Goal: Task Accomplishment & Management: Use online tool/utility

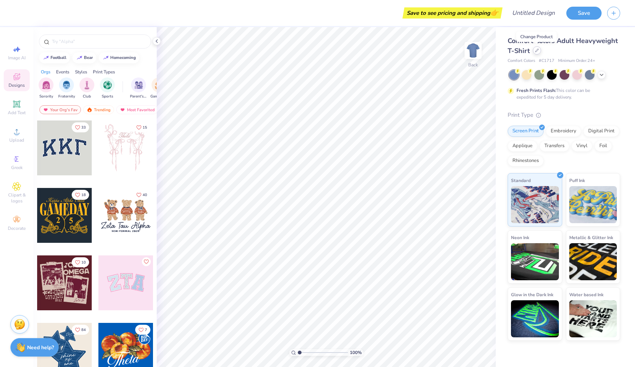
click at [537, 50] on icon at bounding box center [537, 51] width 4 height 4
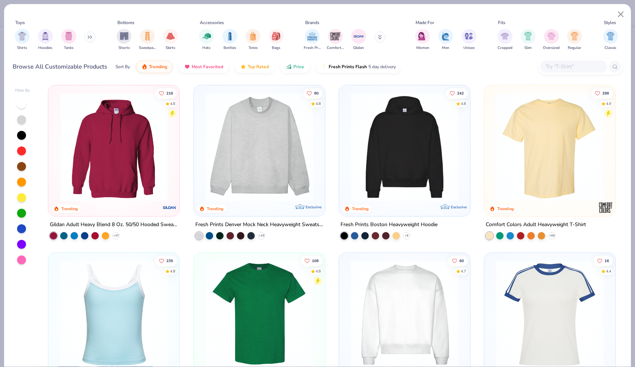
scroll to position [0, 0]
click at [288, 182] on img at bounding box center [259, 147] width 116 height 109
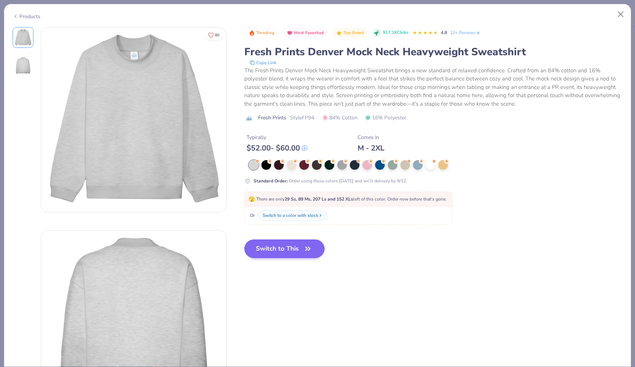
click at [303, 252] on button "Switch to This" at bounding box center [284, 249] width 81 height 19
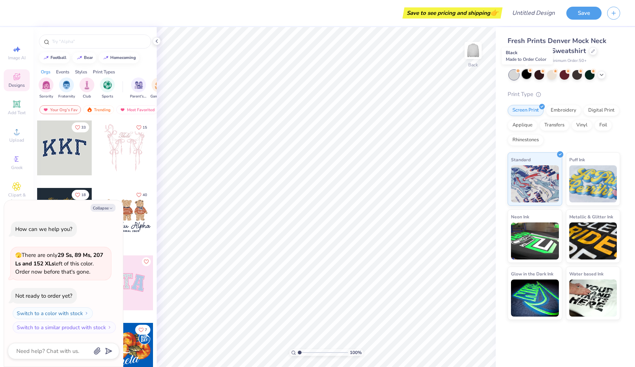
click at [526, 75] on div at bounding box center [527, 74] width 10 height 10
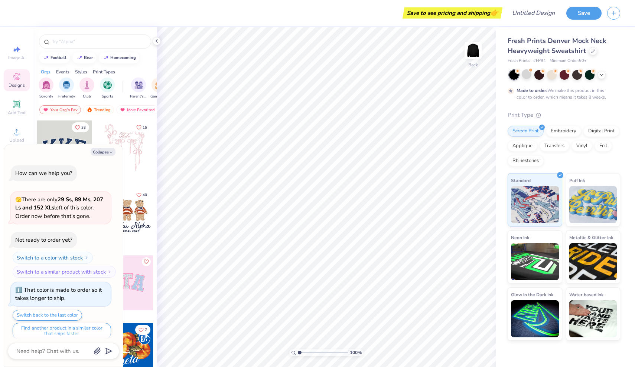
scroll to position [4, 0]
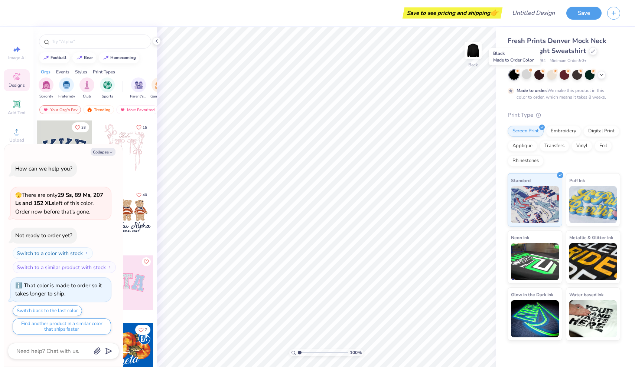
click at [513, 75] on div at bounding box center [514, 75] width 10 height 10
click at [531, 72] on div at bounding box center [527, 74] width 10 height 10
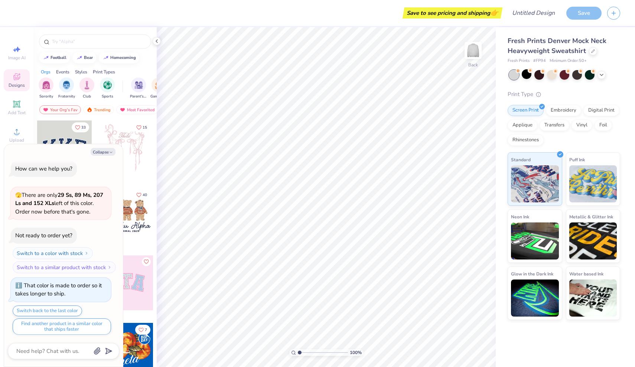
scroll to position [137, 0]
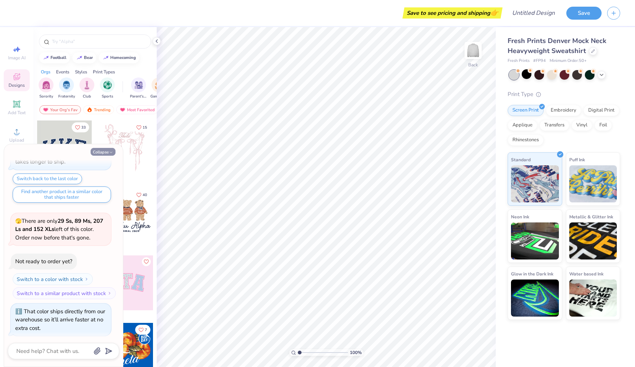
click at [106, 151] on button "Collapse" at bounding box center [103, 152] width 25 height 8
type textarea "x"
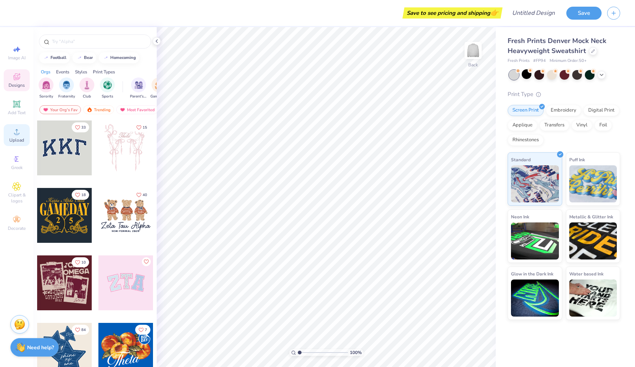
click at [19, 133] on icon at bounding box center [16, 131] width 9 height 9
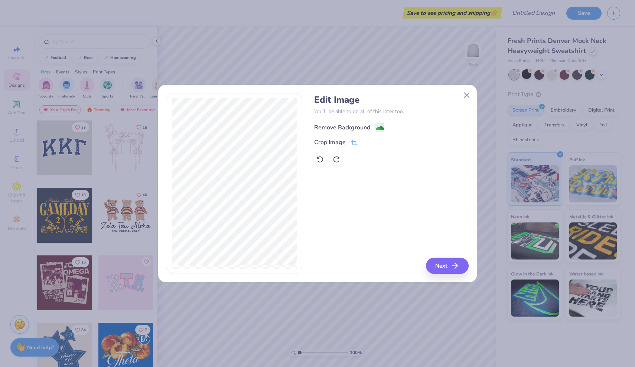
click at [346, 127] on div "Remove Background" at bounding box center [342, 127] width 56 height 9
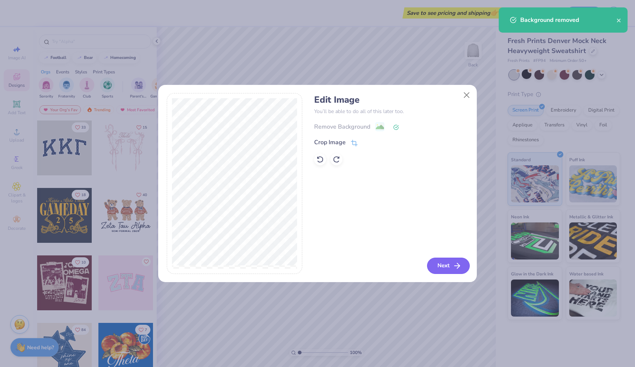
click at [440, 265] on button "Next" at bounding box center [448, 266] width 43 height 16
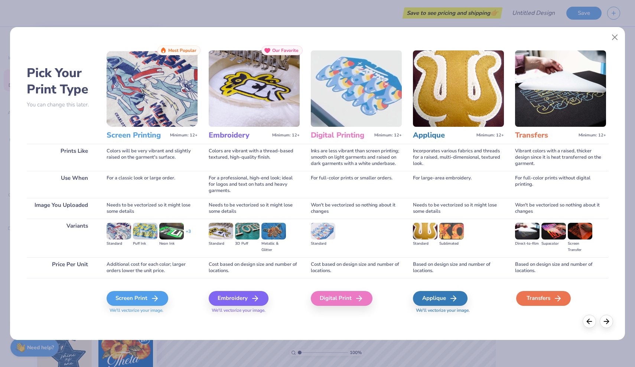
click at [532, 295] on div "Transfers" at bounding box center [543, 298] width 55 height 15
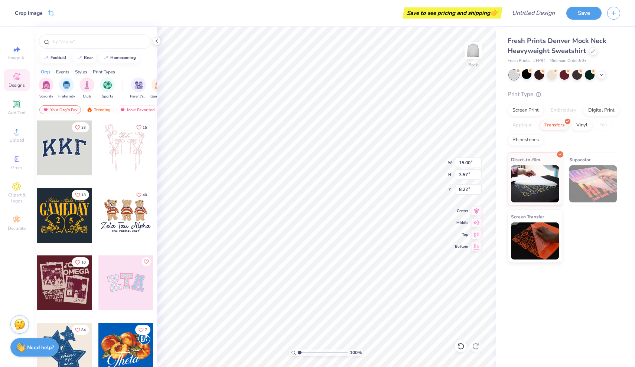
type input "1.81"
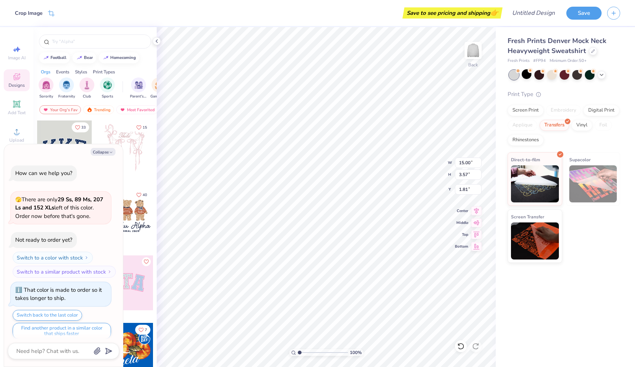
scroll to position [198, 0]
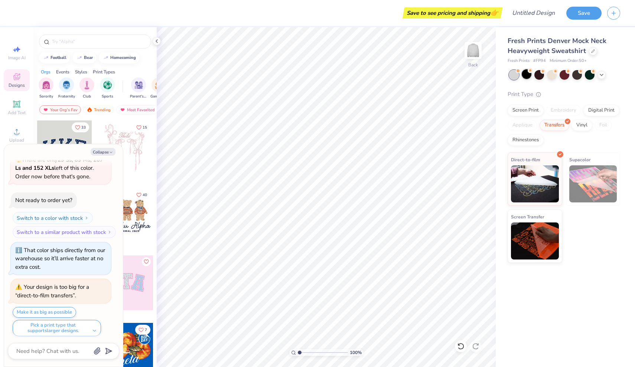
click at [527, 74] on div at bounding box center [527, 74] width 10 height 10
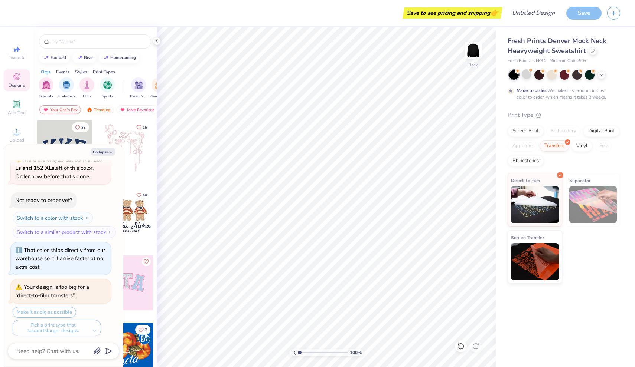
scroll to position [259, 0]
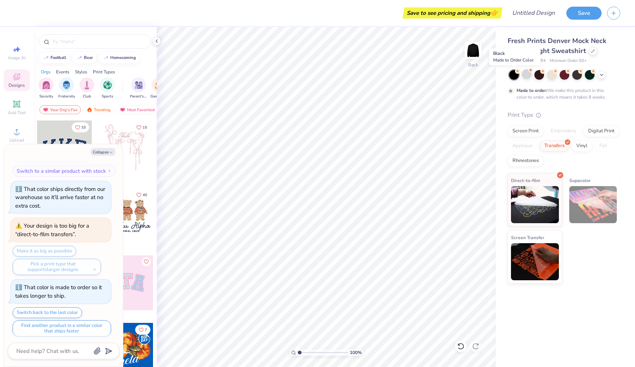
click at [512, 75] on div at bounding box center [514, 75] width 10 height 10
click at [529, 75] on div at bounding box center [527, 74] width 10 height 10
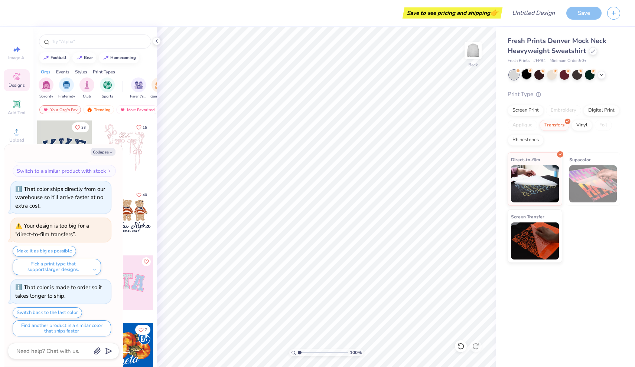
scroll to position [391, 0]
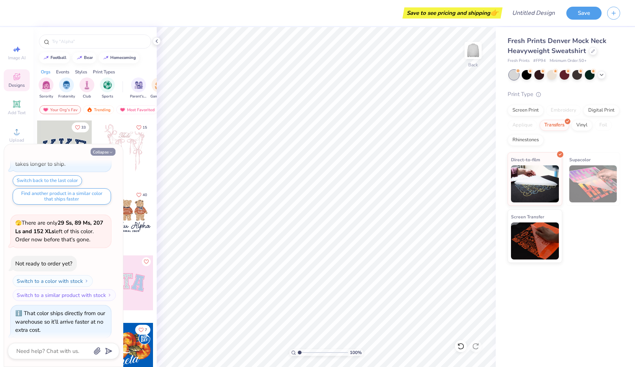
click at [111, 152] on icon "button" at bounding box center [111, 152] width 4 height 4
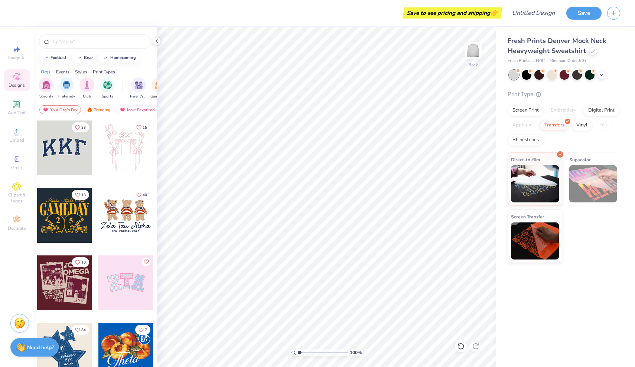
click at [21, 322] on img at bounding box center [19, 323] width 11 height 11
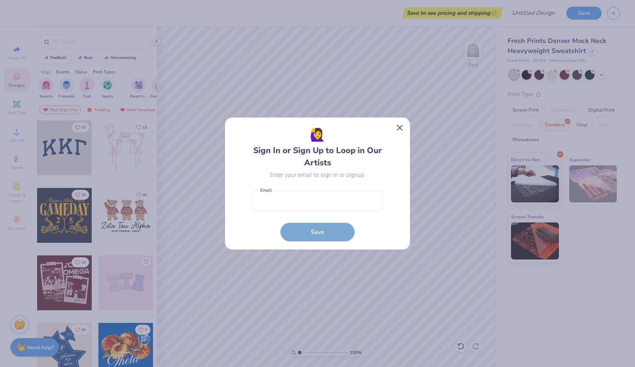
click at [398, 126] on button "Close" at bounding box center [400, 128] width 14 height 14
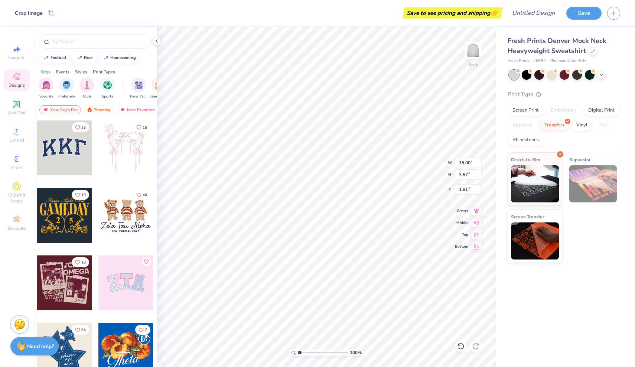
click at [43, 344] on strong "Need help?" at bounding box center [40, 346] width 27 height 7
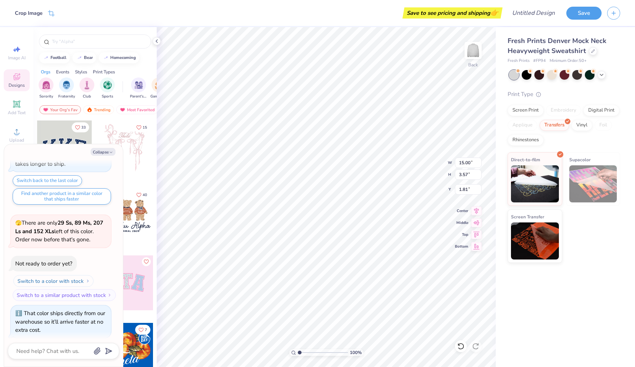
click at [72, 279] on button "Switch to a color with stock" at bounding box center [53, 281] width 80 height 12
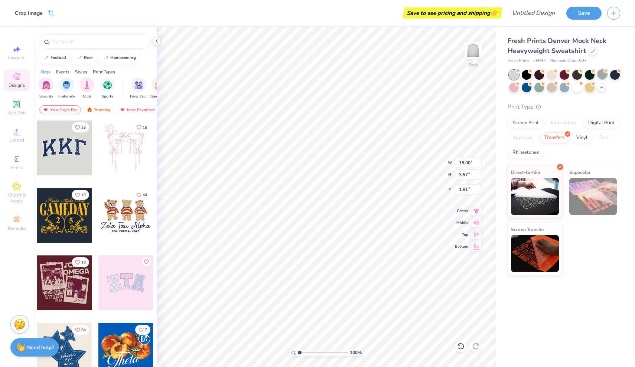
click at [603, 72] on div at bounding box center [602, 74] width 10 height 10
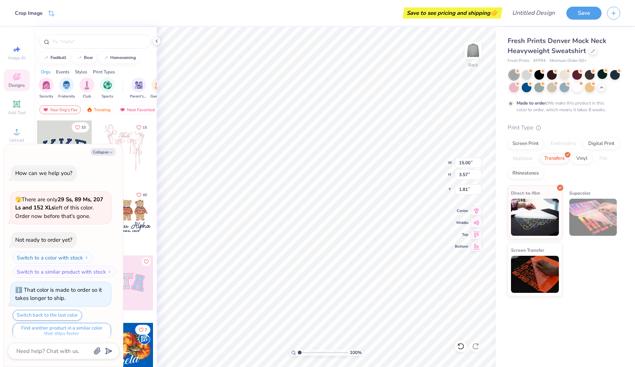
scroll to position [452, 0]
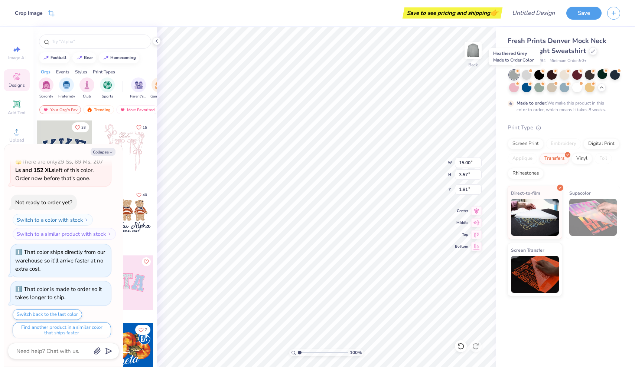
click at [514, 72] on div at bounding box center [514, 75] width 10 height 10
click at [525, 72] on div at bounding box center [527, 74] width 10 height 10
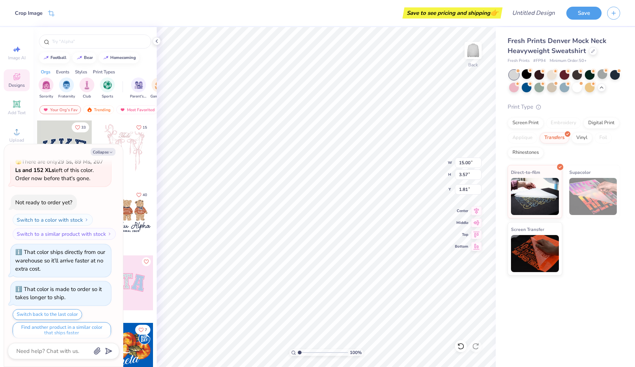
scroll to position [585, 0]
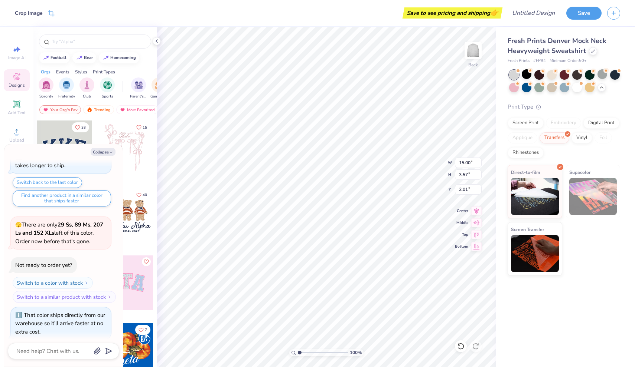
type textarea "x"
type input "2.01"
click at [109, 153] on icon "button" at bounding box center [111, 152] width 4 height 4
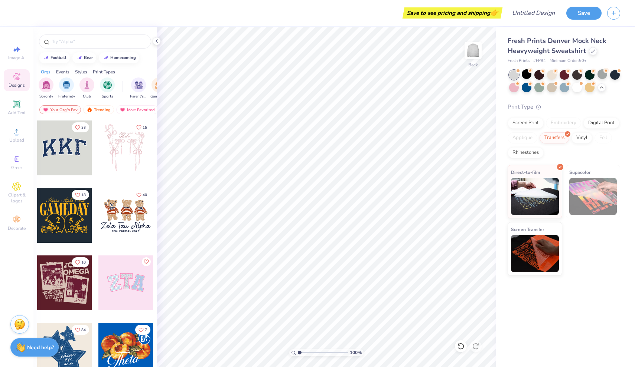
type textarea "x"
click at [16, 56] on span "Image AI" at bounding box center [16, 58] width 17 height 6
select select "4"
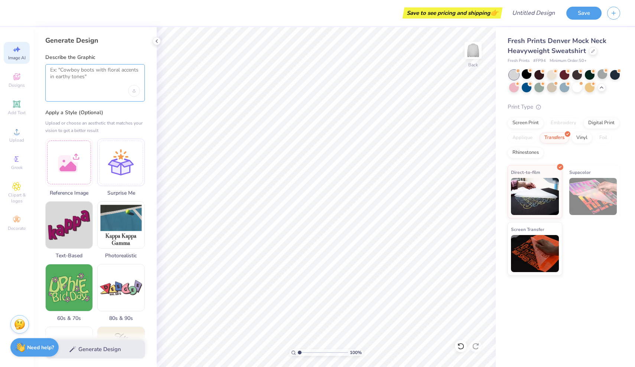
click at [69, 73] on textarea at bounding box center [95, 76] width 90 height 19
type textarea "pharmacy in big white letters a little curved"
click at [134, 93] on div "Upload image" at bounding box center [134, 91] width 12 height 12
click at [141, 106] on div "Generate Design Describe the Graphic pharmacy in big white letters a little cur…" at bounding box center [94, 197] width 123 height 340
click at [131, 347] on button "Generate Design" at bounding box center [94, 348] width 99 height 18
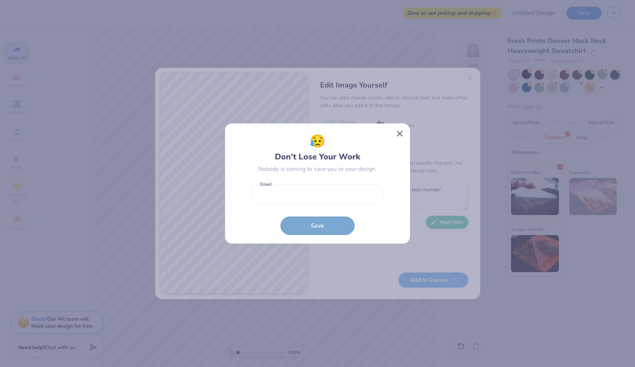
click at [398, 135] on button "Close" at bounding box center [400, 134] width 14 height 14
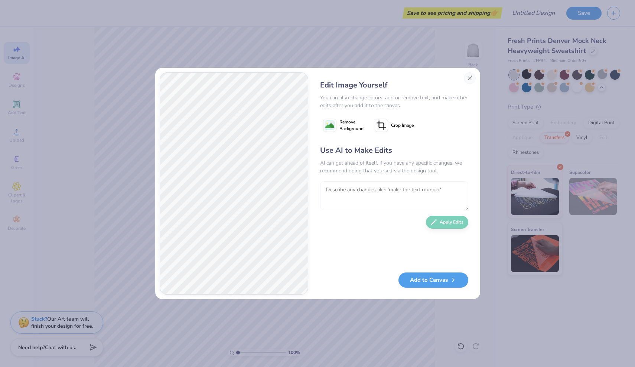
click at [362, 202] on textarea at bounding box center [394, 196] width 148 height 29
type textarea "can you make it slab sherif font and get rid of the orange line underneath"
click at [448, 214] on div "Use AI to Make Edits AI can get ahead of itself. If you have any specific chang…" at bounding box center [394, 205] width 148 height 120
click at [442, 225] on button "Apply Edits" at bounding box center [447, 220] width 42 height 13
click at [424, 277] on button "Add to Canvas" at bounding box center [433, 278] width 70 height 15
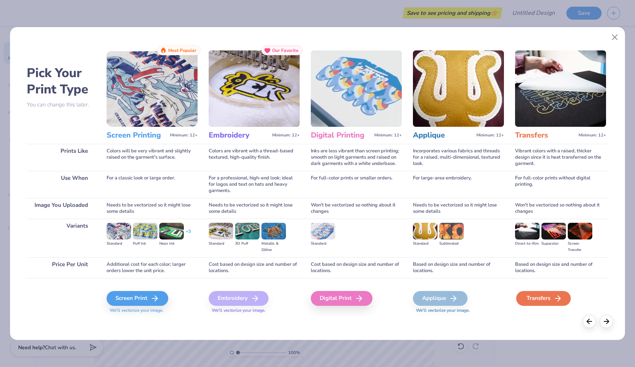
click at [526, 298] on div "Transfers" at bounding box center [543, 298] width 55 height 15
click at [539, 298] on div "Transfers" at bounding box center [543, 298] width 55 height 15
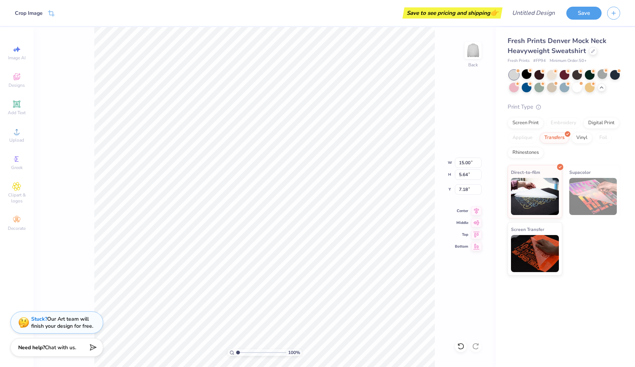
type input "3.57"
type input "2.01"
type input "7.18"
type input "2.16"
click at [529, 76] on div at bounding box center [527, 74] width 10 height 10
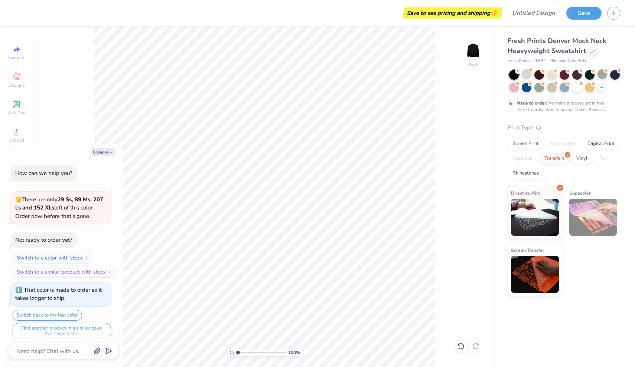
scroll to position [646, 0]
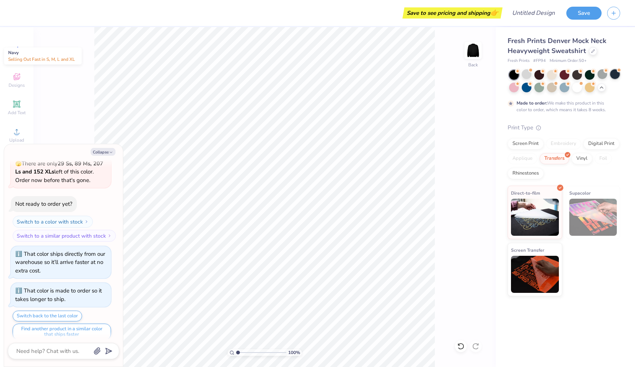
click at [615, 73] on div at bounding box center [615, 74] width 10 height 10
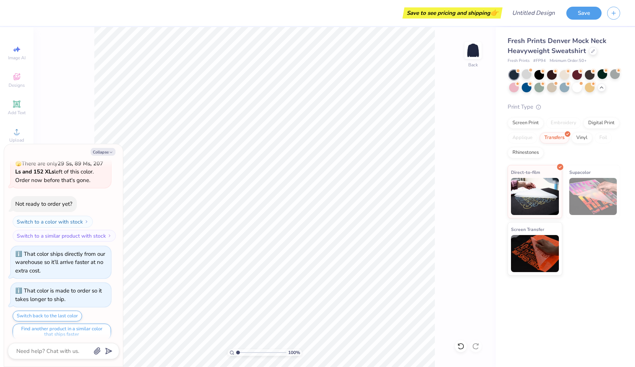
scroll to position [778, 0]
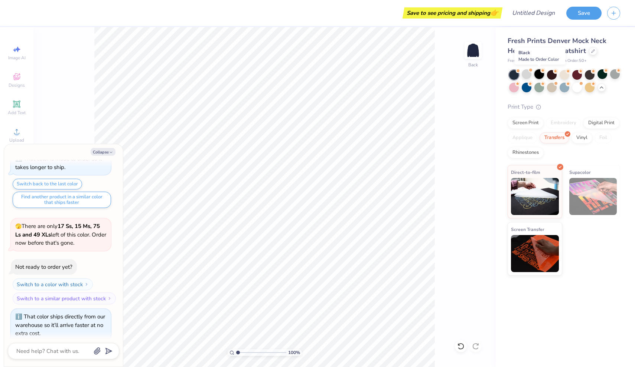
click at [540, 75] on div at bounding box center [539, 74] width 10 height 10
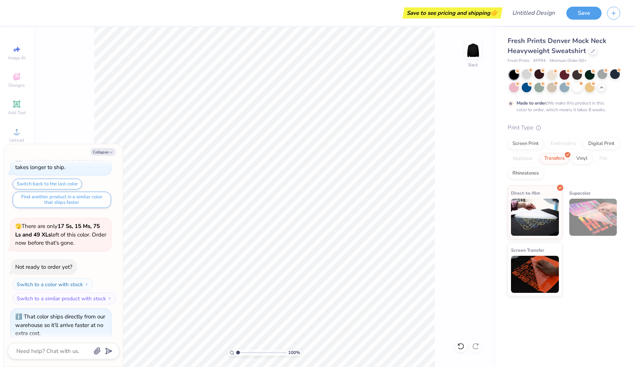
scroll to position [839, 0]
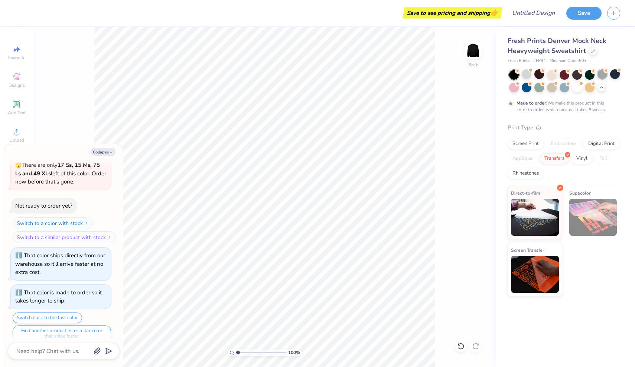
click at [598, 74] on div at bounding box center [602, 74] width 10 height 10
click at [526, 76] on div at bounding box center [527, 74] width 10 height 10
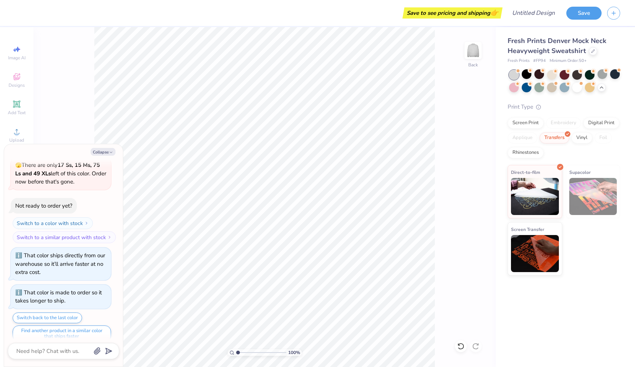
scroll to position [971, 0]
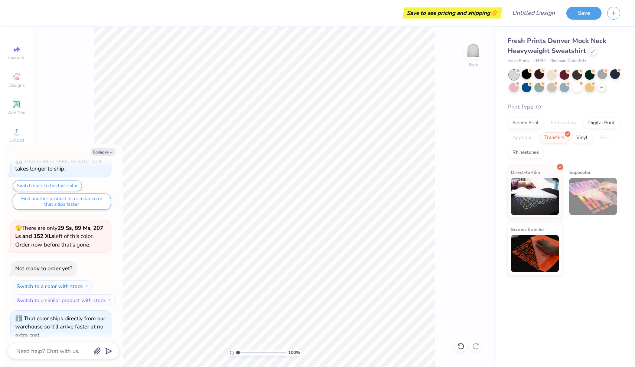
click at [528, 73] on div at bounding box center [527, 74] width 10 height 10
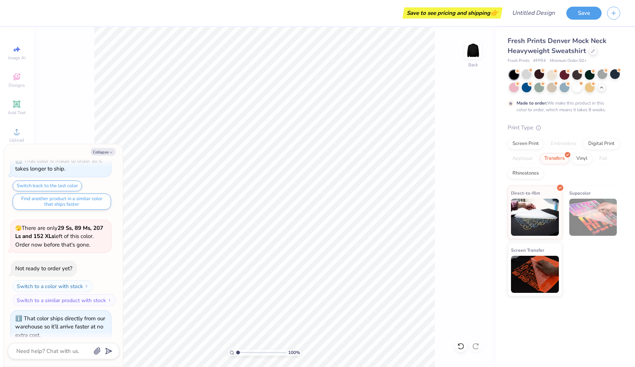
scroll to position [1033, 0]
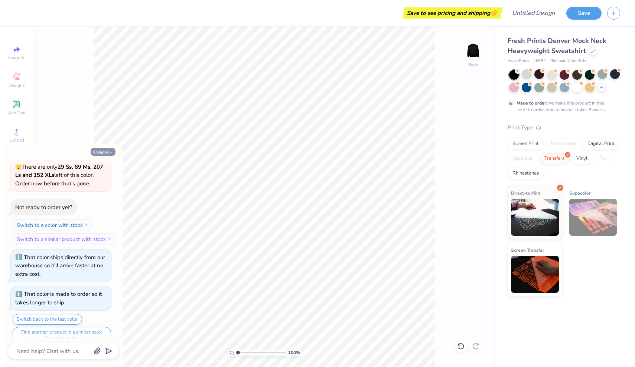
click at [106, 151] on button "Collapse" at bounding box center [103, 152] width 25 height 8
type textarea "x"
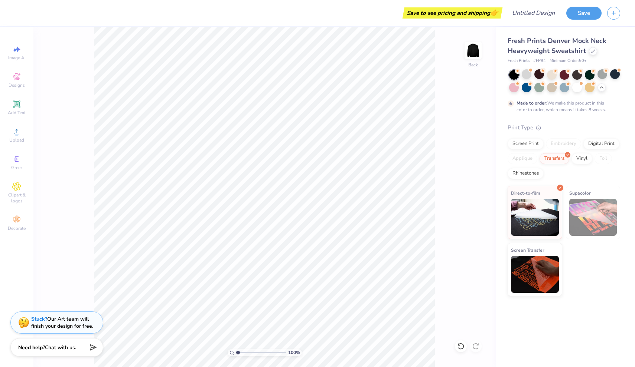
type input "1"
click at [235, 352] on div "100 %" at bounding box center [265, 353] width 74 height 7
click at [540, 73] on div at bounding box center [539, 74] width 10 height 10
click at [591, 75] on div at bounding box center [590, 74] width 10 height 10
click at [602, 86] on icon at bounding box center [601, 87] width 6 height 6
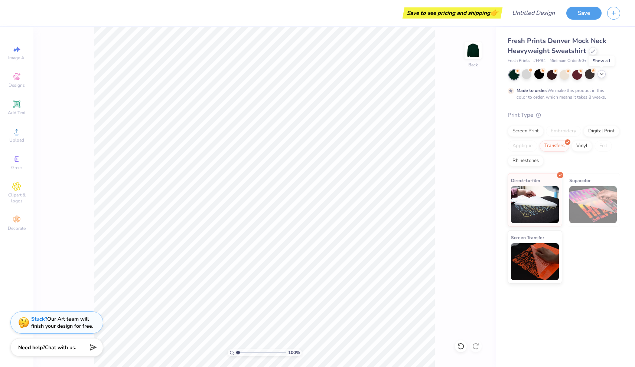
click at [602, 77] on icon at bounding box center [601, 74] width 6 height 6
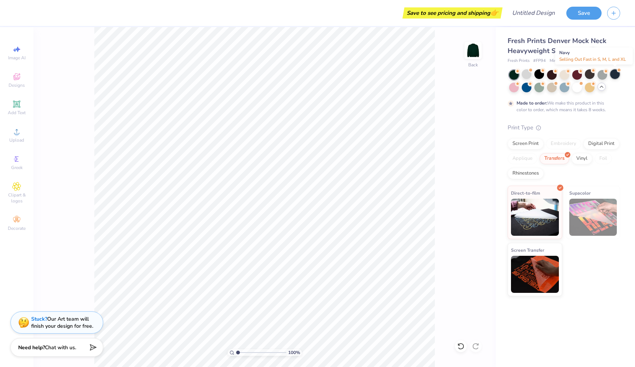
click at [613, 75] on div at bounding box center [615, 74] width 10 height 10
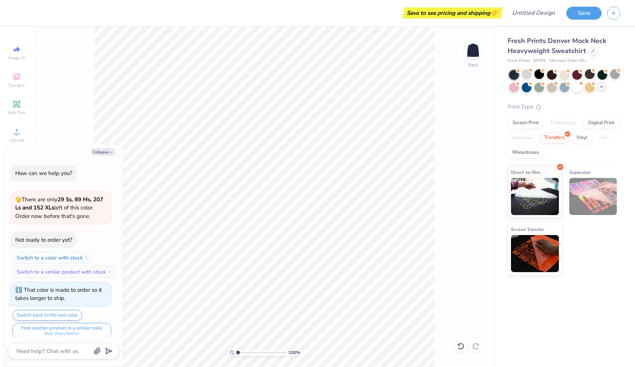
scroll to position [1165, 0]
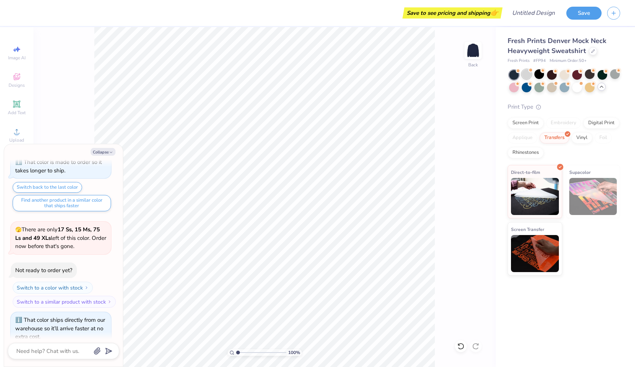
click at [530, 76] on div at bounding box center [527, 74] width 10 height 10
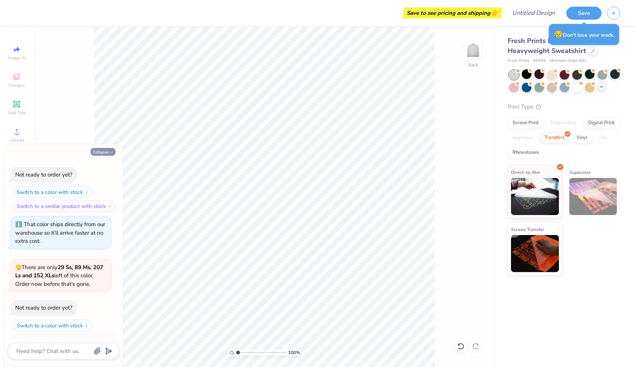
click at [107, 148] on button "Collapse" at bounding box center [103, 152] width 25 height 8
type textarea "x"
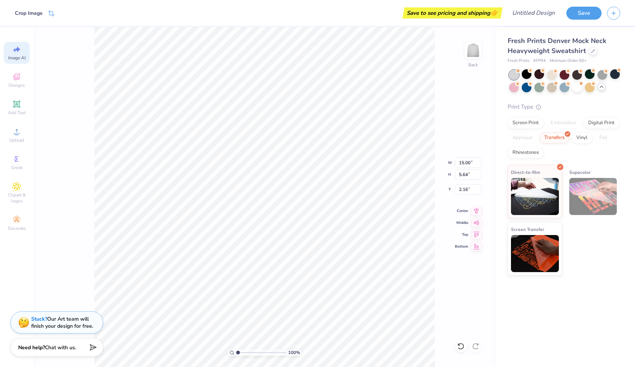
click at [18, 47] on icon at bounding box center [17, 50] width 5 height 6
select select "4"
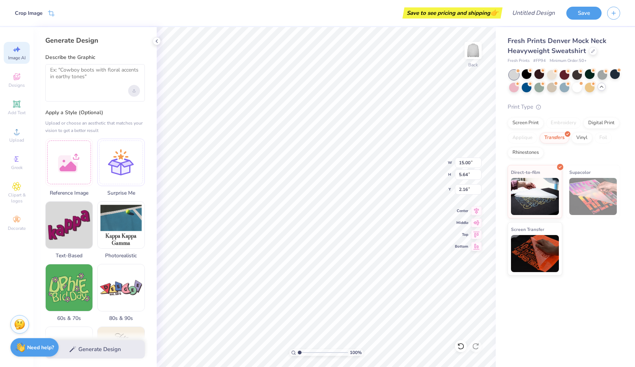
type input "2.82"
click at [331, 190] on li "Copy" at bounding box center [342, 189] width 58 height 14
click at [62, 166] on div at bounding box center [69, 162] width 48 height 48
click at [93, 77] on textarea at bounding box center [95, 76] width 90 height 19
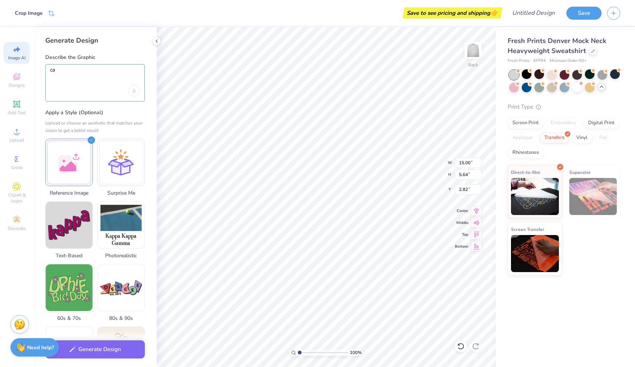
type textarea "c"
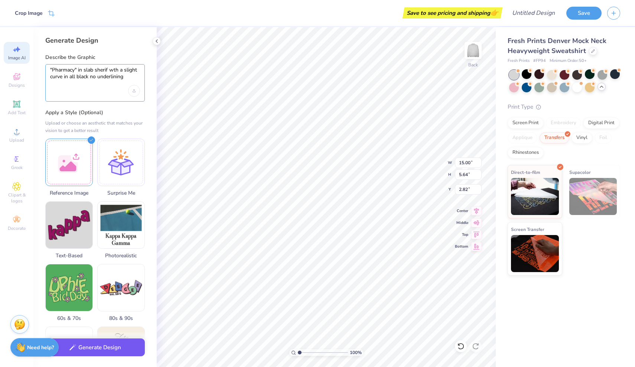
type textarea ""Pharmacy" in slab sherif wth a slight curve in all black no underlining"
click at [107, 354] on button "Generate Design" at bounding box center [94, 348] width 99 height 18
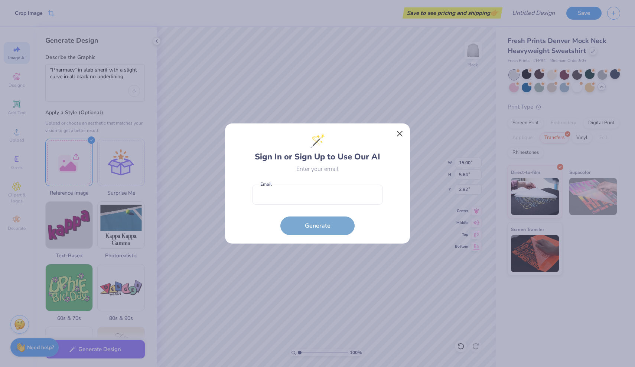
click at [401, 132] on button "Close" at bounding box center [400, 134] width 14 height 14
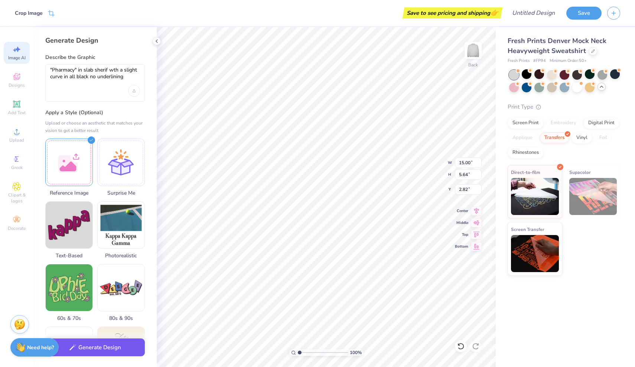
click at [111, 350] on button "Generate Design" at bounding box center [94, 348] width 99 height 18
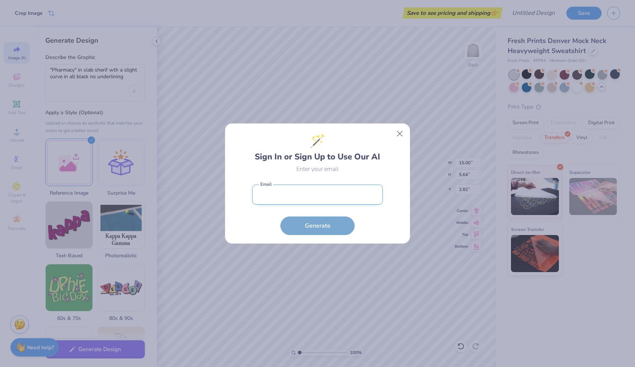
click at [326, 192] on input "email" at bounding box center [317, 195] width 131 height 20
click at [321, 195] on input "email" at bounding box center [317, 195] width 131 height 20
type input "[EMAIL_ADDRESS][DOMAIN_NAME]"
click at [317, 226] on button "Generate" at bounding box center [317, 226] width 74 height 19
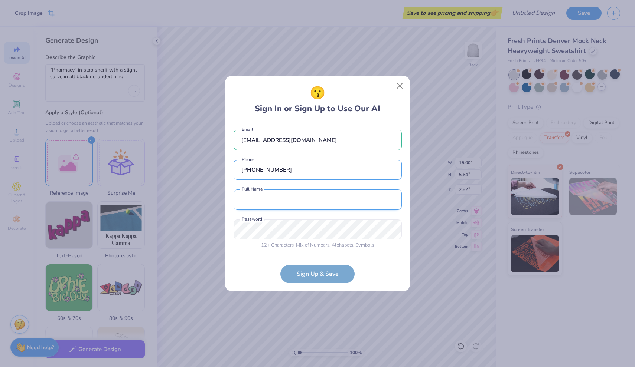
type input "[PHONE_NUMBER]"
type input "[PERSON_NAME]"
click at [314, 229] on div "12 + Characters , Mix of Numbers , Alphabets , Symbols Password is a required f…" at bounding box center [317, 235] width 168 height 30
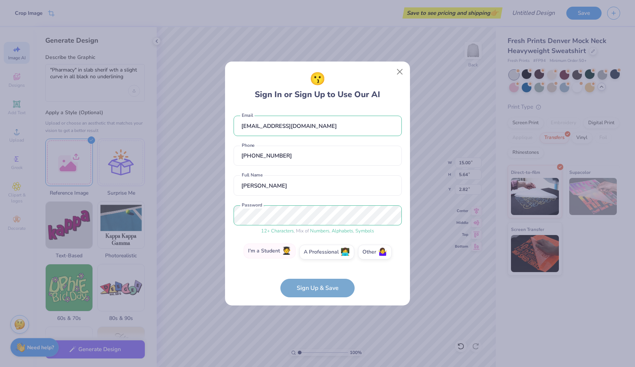
click at [265, 256] on label "I'm a Student 🧑‍🎓" at bounding box center [270, 251] width 52 height 15
click at [315, 256] on input "I'm a Student 🧑‍🎓" at bounding box center [317, 254] width 5 height 5
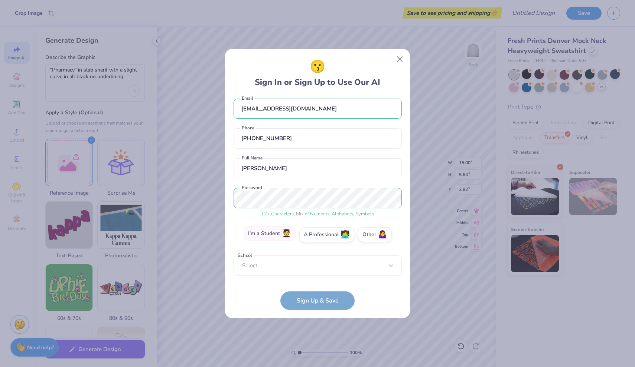
scroll to position [1, 0]
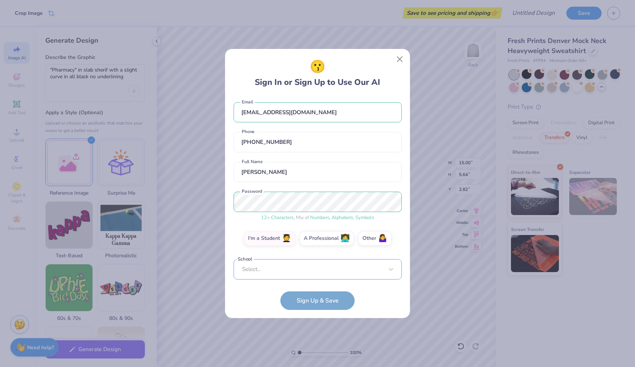
click at [276, 268] on div "Select..." at bounding box center [317, 269] width 168 height 20
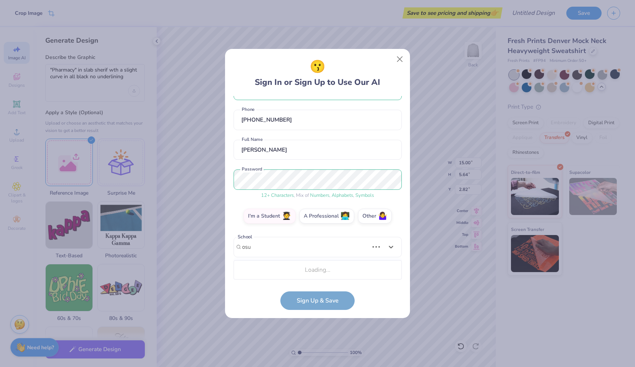
scroll to position [116, 0]
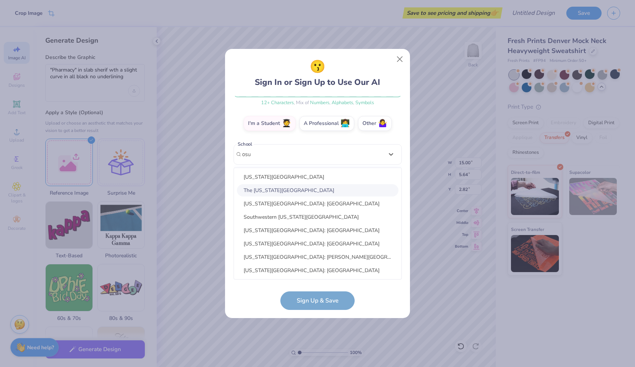
click at [296, 191] on div "The [US_STATE][GEOGRAPHIC_DATA]" at bounding box center [317, 190] width 161 height 12
type input "osu"
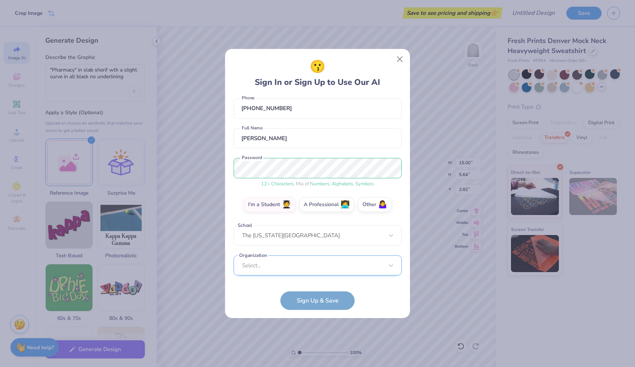
click at [278, 262] on div "Select..." at bounding box center [317, 266] width 168 height 20
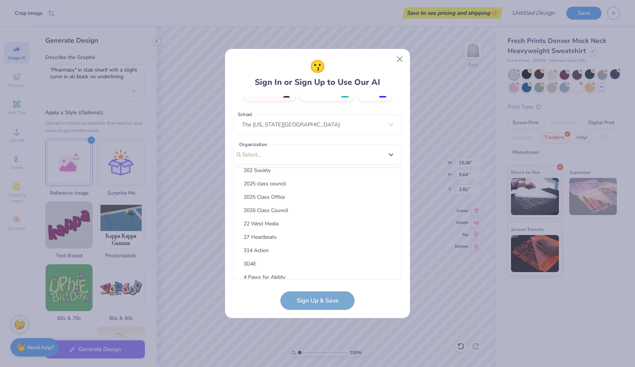
scroll to position [46, 0]
click at [401, 59] on button "Close" at bounding box center [400, 59] width 14 height 14
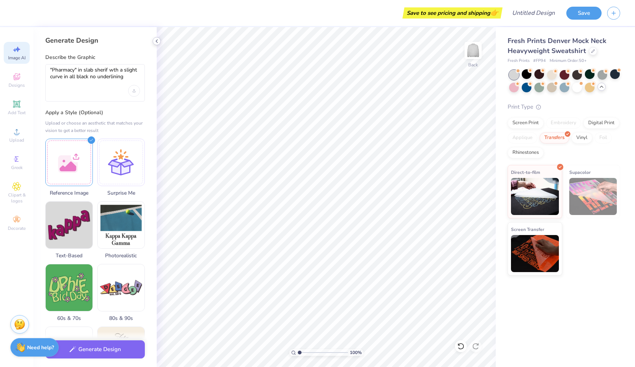
click at [157, 42] on icon at bounding box center [157, 41] width 6 height 6
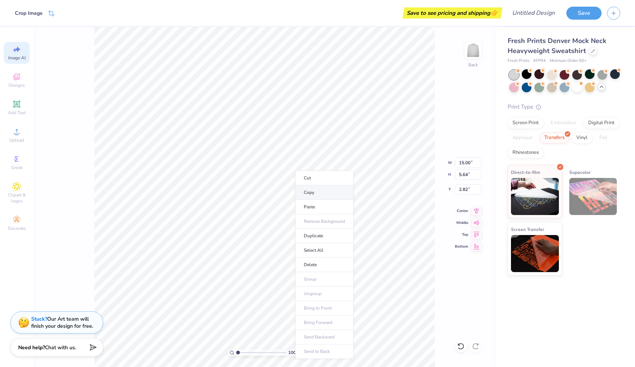
click at [310, 190] on li "Copy" at bounding box center [324, 193] width 58 height 14
click at [13, 83] on span "Designs" at bounding box center [17, 85] width 16 height 6
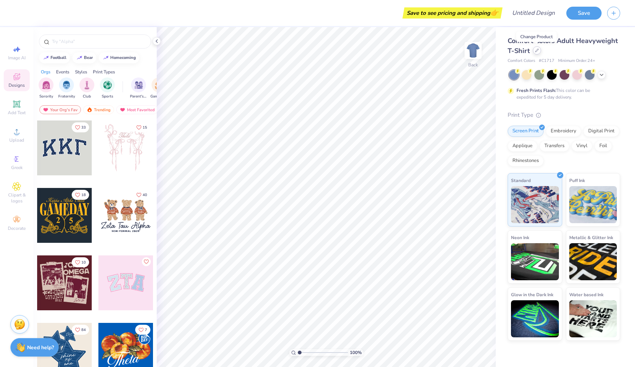
click at [538, 53] on div at bounding box center [537, 50] width 8 height 8
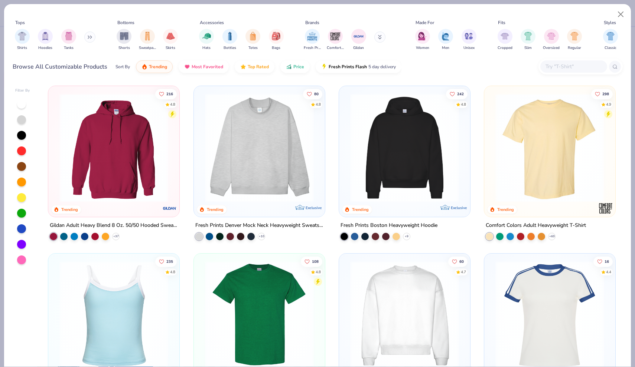
click at [276, 171] on img at bounding box center [259, 148] width 116 height 109
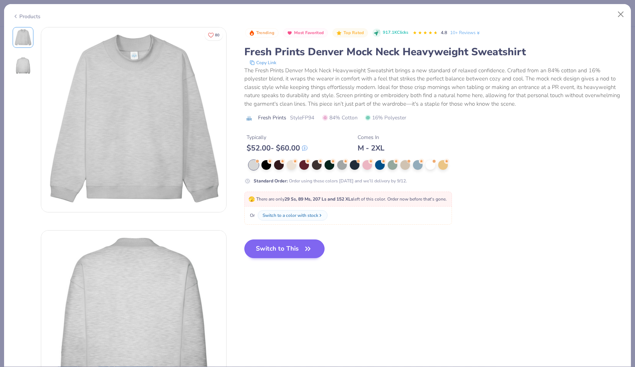
click at [281, 249] on button "Switch to This" at bounding box center [284, 249] width 81 height 19
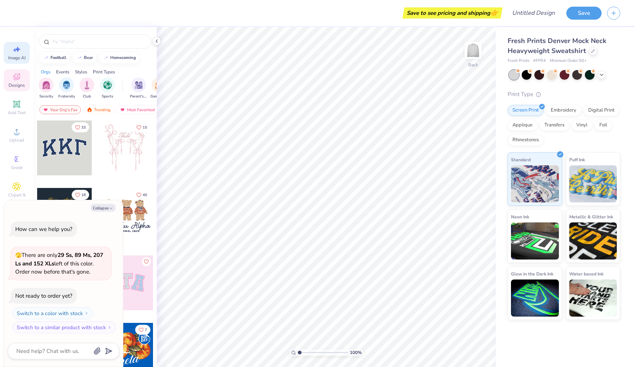
click at [19, 56] on span "Image AI" at bounding box center [16, 58] width 17 height 6
type textarea "x"
select select "4"
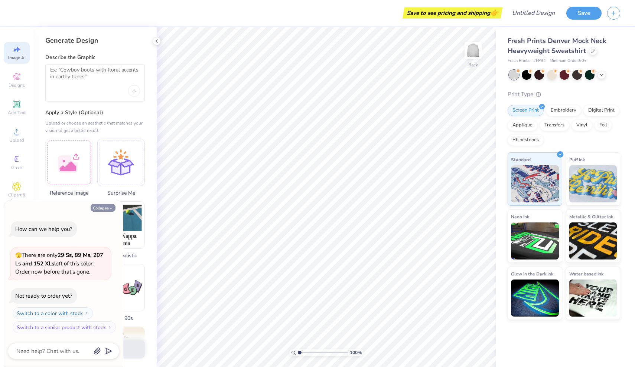
click at [104, 208] on button "Collapse" at bounding box center [103, 208] width 25 height 8
type textarea "x"
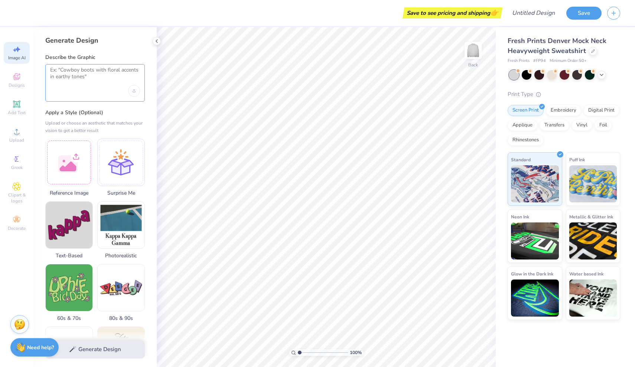
click at [85, 73] on textarea at bounding box center [95, 76] width 90 height 19
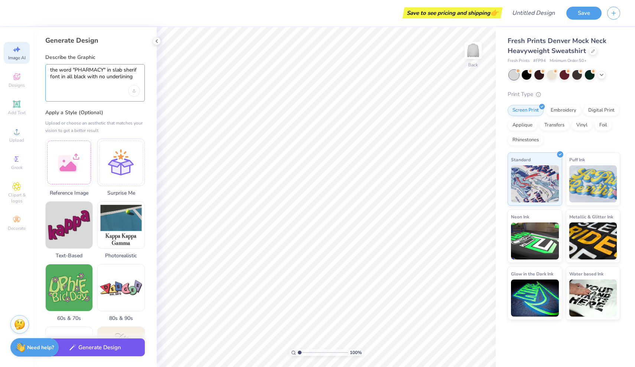
type textarea "the word "PHARMACY" in slab sherif font in all black with no underlining"
click at [127, 350] on button "Generate Design" at bounding box center [94, 348] width 99 height 18
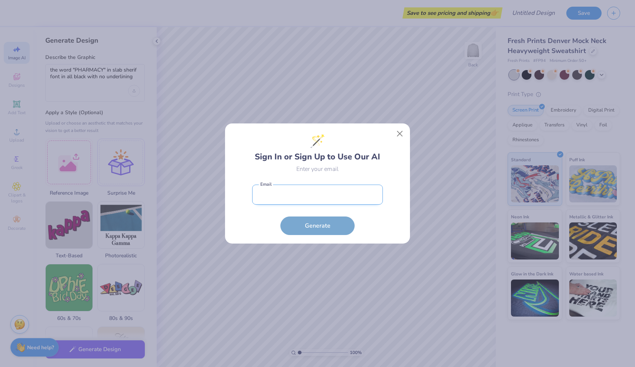
click at [304, 201] on input "email" at bounding box center [317, 195] width 131 height 20
type input "[EMAIL_ADDRESS][DOMAIN_NAME]"
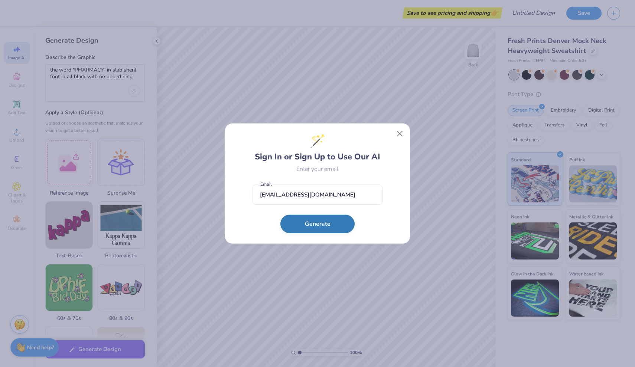
click at [318, 224] on button "Generate" at bounding box center [317, 224] width 74 height 19
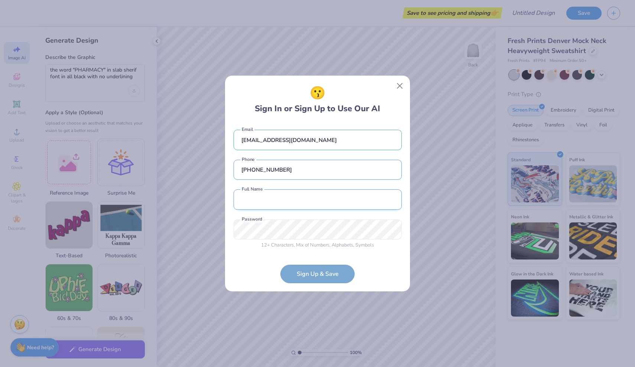
type input "[PHONE_NUMBER]"
type input "[PERSON_NAME]"
click at [314, 229] on div "12 + Characters , Mix of Numbers , Alphabets , Symbols Password is a required f…" at bounding box center [317, 235] width 168 height 30
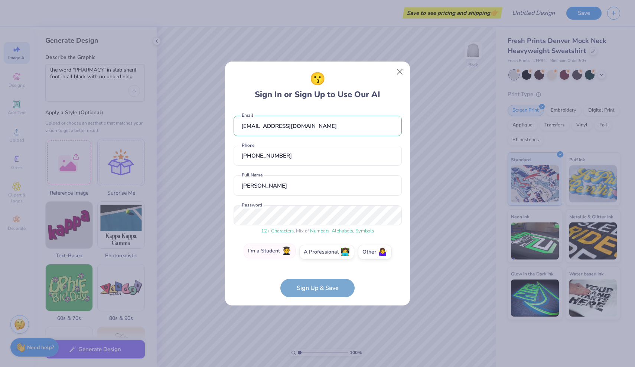
click at [278, 256] on label "I'm a Student 🧑‍🎓" at bounding box center [270, 251] width 52 height 15
click at [315, 256] on input "I'm a Student 🧑‍🎓" at bounding box center [317, 254] width 5 height 5
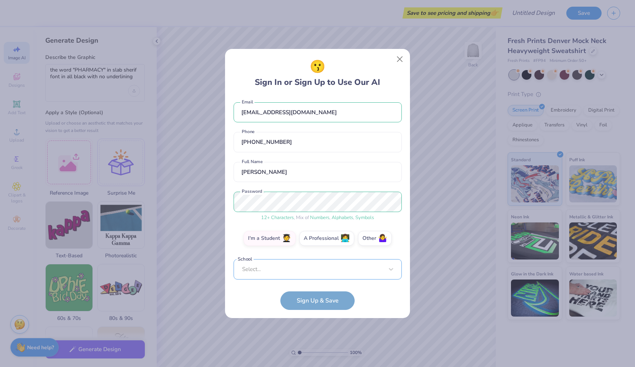
click at [277, 273] on div "christinejiang2021@gmail.com Email (646) 696-5752 Phone Christine Jiang Full Na…" at bounding box center [317, 188] width 168 height 184
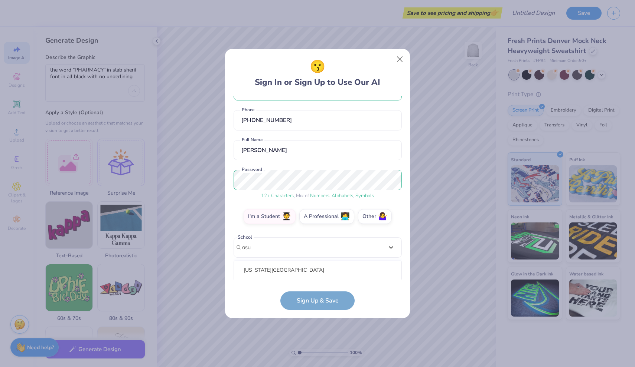
scroll to position [116, 0]
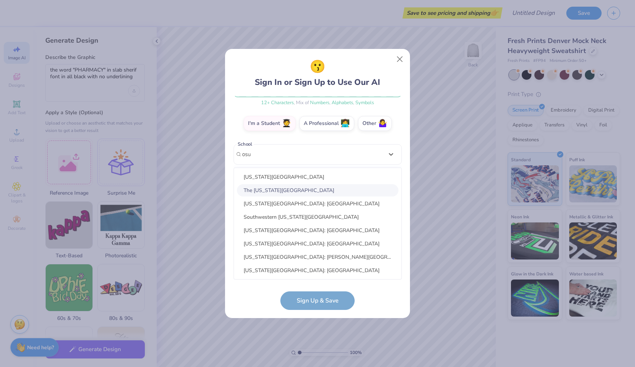
click at [281, 189] on div "The [US_STATE][GEOGRAPHIC_DATA]" at bounding box center [317, 190] width 161 height 12
type input "osu"
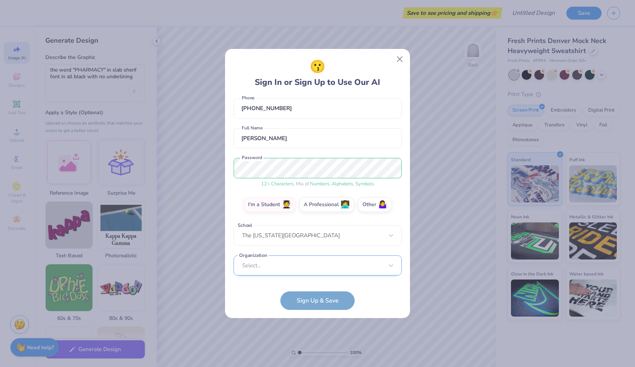
click at [279, 269] on div "Select..." at bounding box center [317, 266] width 168 height 20
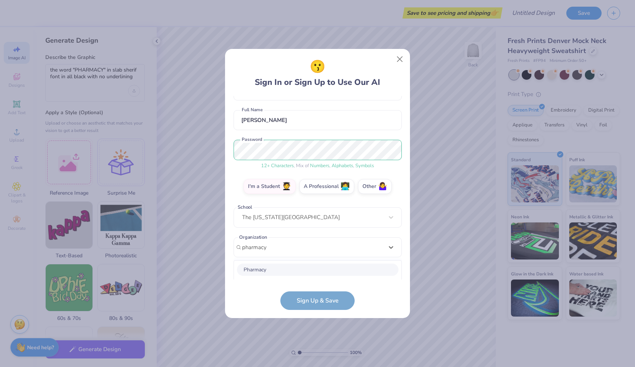
scroll to position [146, 0]
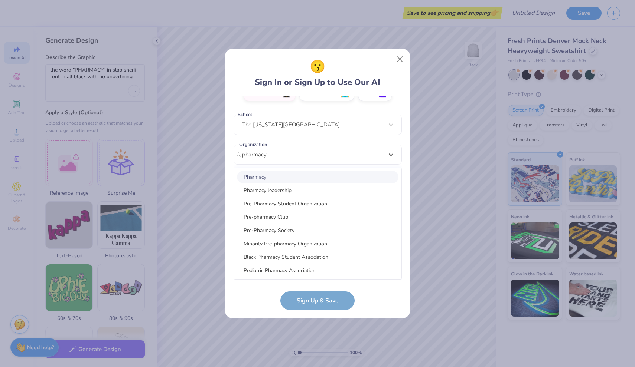
click at [299, 182] on div "Pharmacy" at bounding box center [317, 177] width 161 height 12
type input "pharmacy"
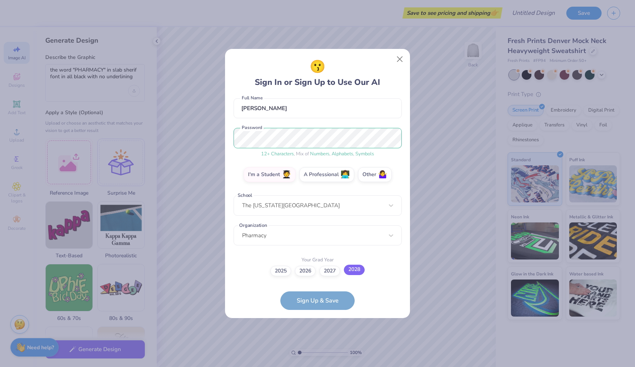
click at [355, 270] on label "2028" at bounding box center [354, 270] width 21 height 10
click at [320, 334] on input "2028" at bounding box center [317, 336] width 5 height 5
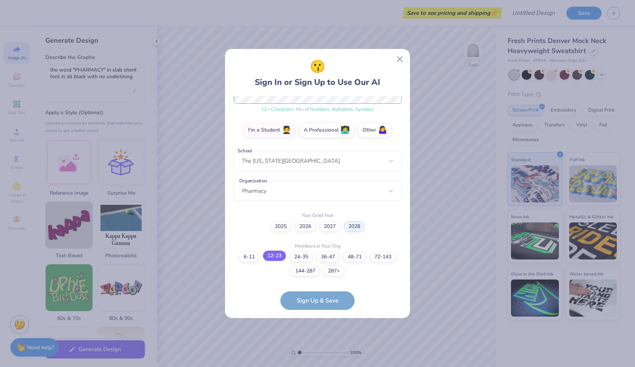
click at [279, 252] on label "12-23" at bounding box center [274, 256] width 23 height 10
click at [315, 367] on input "12-23" at bounding box center [317, 374] width 5 height 5
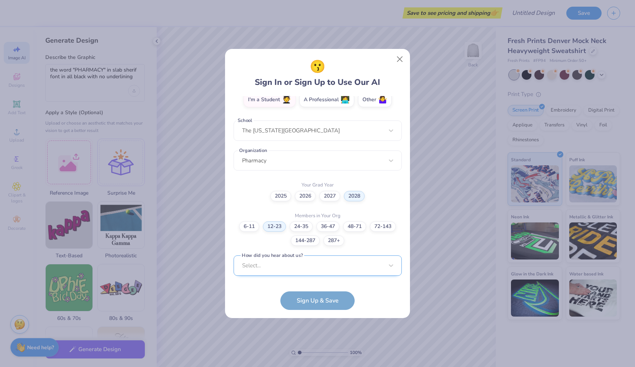
click at [300, 264] on div "Select..." at bounding box center [317, 266] width 168 height 20
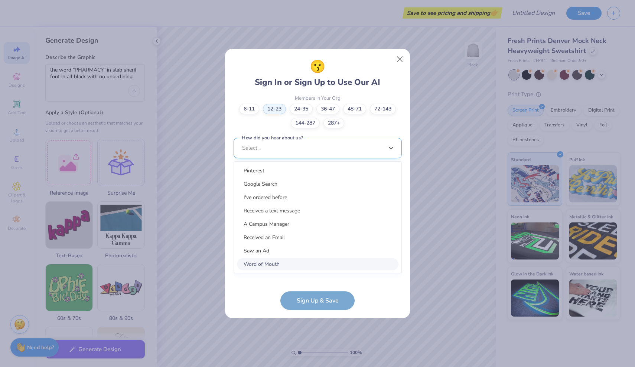
scroll to position [251, 0]
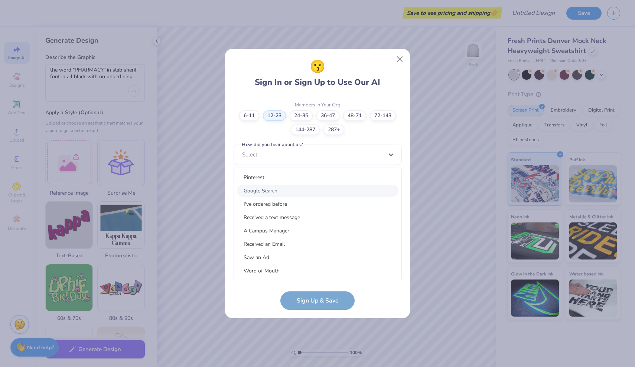
click at [293, 191] on div "Google Search" at bounding box center [317, 191] width 161 height 12
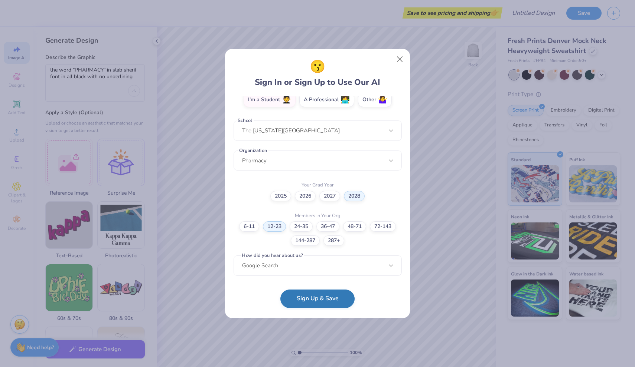
scroll to position [140, 0]
click at [310, 298] on button "Sign Up & Save" at bounding box center [317, 299] width 74 height 19
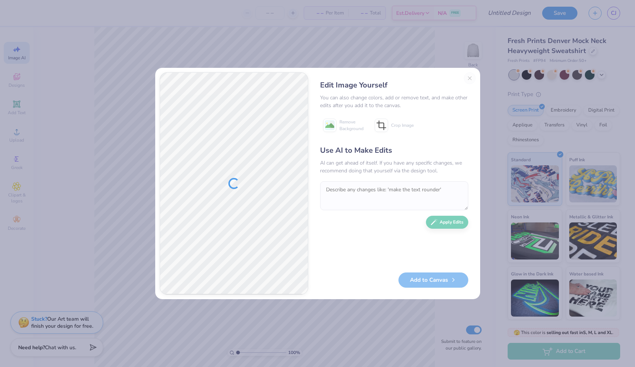
click at [357, 190] on textarea at bounding box center [394, 196] width 148 height 29
click at [347, 195] on textarea at bounding box center [394, 196] width 148 height 29
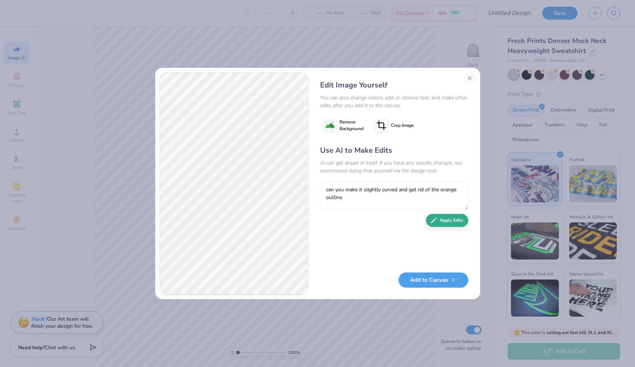
type textarea "can you make it slightly curved and get rid of the orange outline"
click at [454, 225] on button "Apply Edits" at bounding box center [447, 220] width 42 height 13
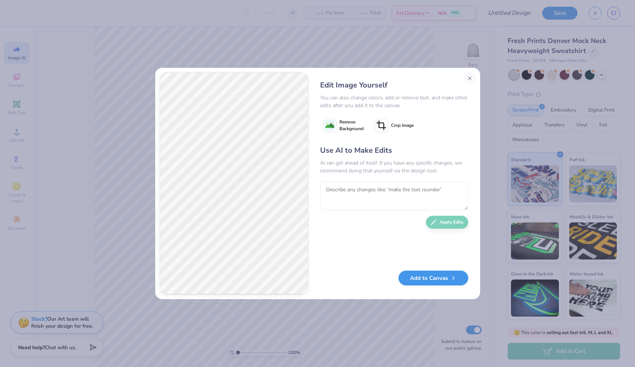
click at [431, 277] on button "Add to Canvas" at bounding box center [433, 278] width 70 height 15
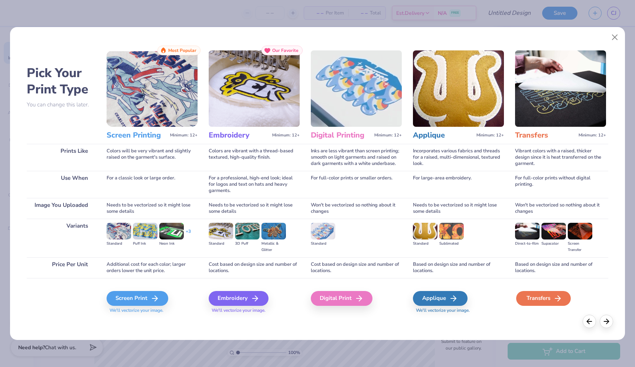
click at [538, 300] on div "Transfers" at bounding box center [543, 298] width 55 height 15
click at [550, 294] on div "Transfers" at bounding box center [543, 298] width 55 height 15
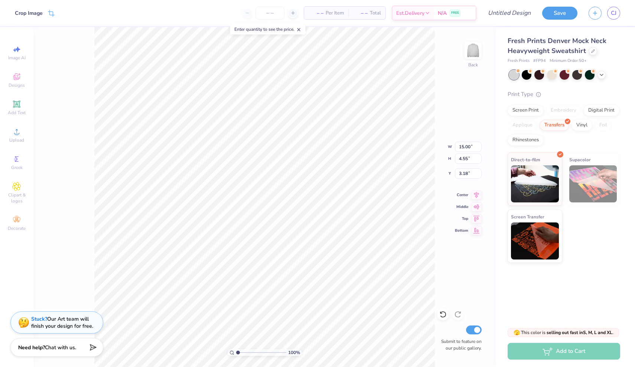
type input "7.73"
click at [23, 56] on span "Image AI" at bounding box center [16, 58] width 17 height 6
select select "4"
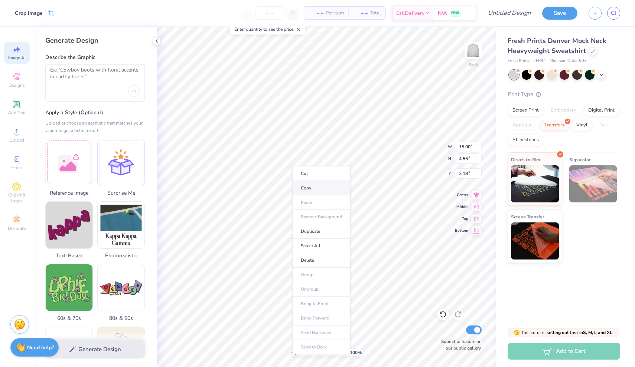
click at [320, 187] on li "Copy" at bounding box center [321, 188] width 58 height 14
click at [91, 79] on textarea at bounding box center [95, 76] width 90 height 19
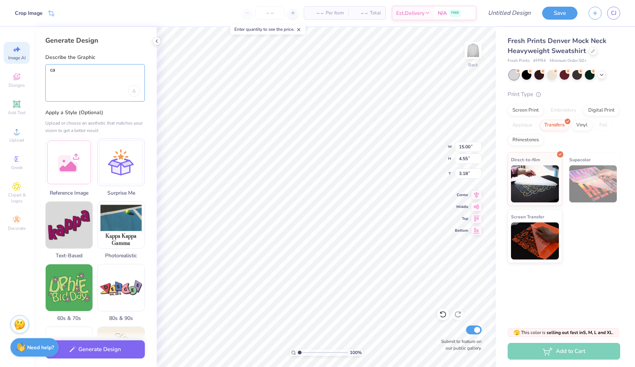
type textarea "c"
type textarea "pharmacy with a slight curve in slab sherif font in all black"
click at [109, 346] on button "Generate Design" at bounding box center [94, 348] width 99 height 18
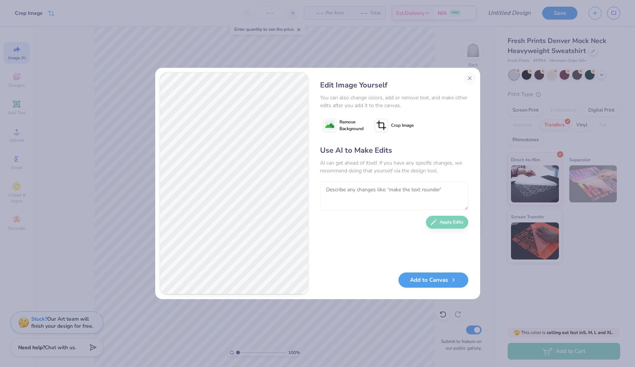
click at [347, 209] on textarea at bounding box center [394, 196] width 148 height 29
type textarea "can you make it less curved"
click at [433, 223] on icon "button" at bounding box center [434, 220] width 7 height 7
click at [415, 188] on textarea "can you make it less curved" at bounding box center [394, 196] width 148 height 29
type textarea "c"
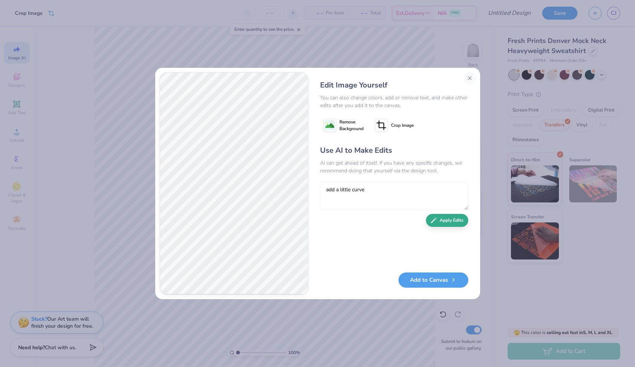
type textarea "add a little curve"
click at [447, 222] on button "Apply Edits" at bounding box center [447, 220] width 42 height 13
click at [383, 196] on textarea at bounding box center [394, 196] width 148 height 29
type textarea "can you make the letters slightly closer together"
click at [445, 222] on button "Apply Edits" at bounding box center [447, 220] width 42 height 13
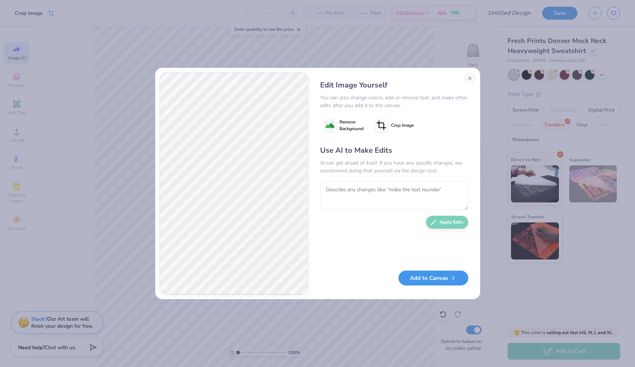
click at [421, 281] on button "Add to Canvas" at bounding box center [433, 278] width 70 height 15
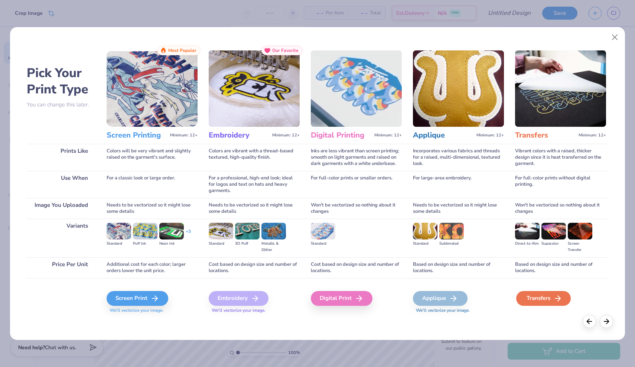
click at [536, 300] on div "Transfers" at bounding box center [543, 298] width 55 height 15
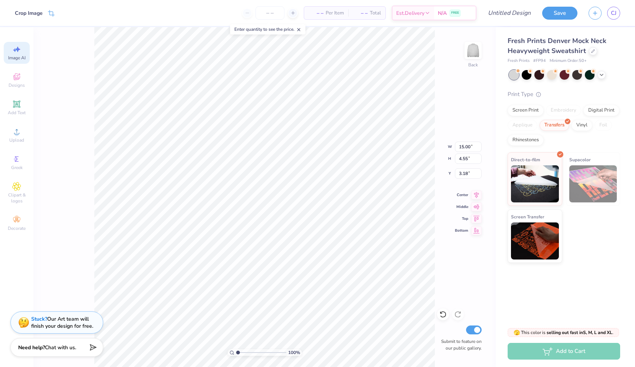
type input "3.11"
type input "8.45"
type input "4.55"
type input "3.18"
type input "3.00"
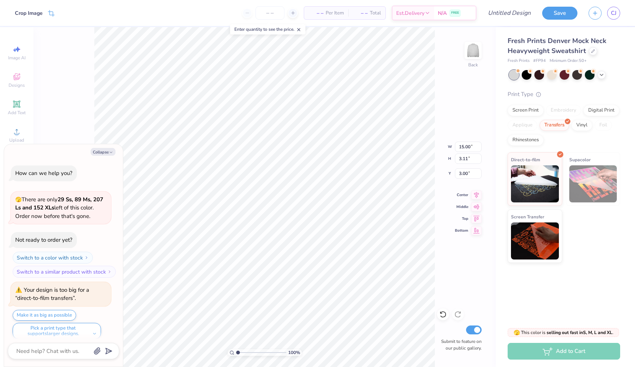
scroll to position [4, 0]
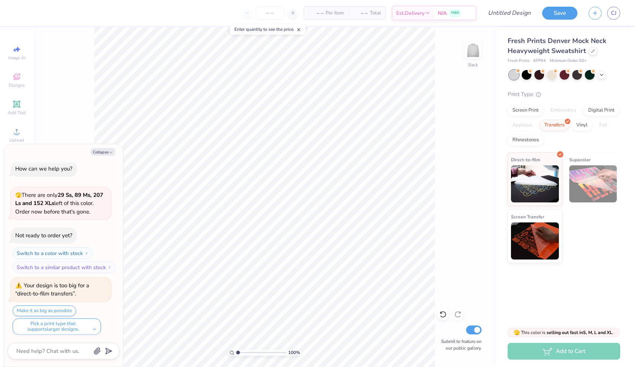
type textarea "x"
click at [20, 55] on span "Image AI" at bounding box center [16, 58] width 17 height 6
select select "4"
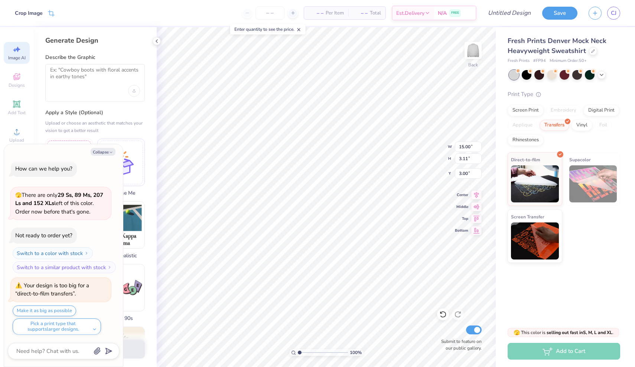
type textarea "x"
click at [91, 88] on div at bounding box center [94, 82] width 99 height 37
click at [86, 76] on textarea at bounding box center [95, 76] width 90 height 19
type textarea "pharmacy in sherif slab with a slight curve"
click at [137, 347] on button "Generate Design" at bounding box center [94, 348] width 99 height 18
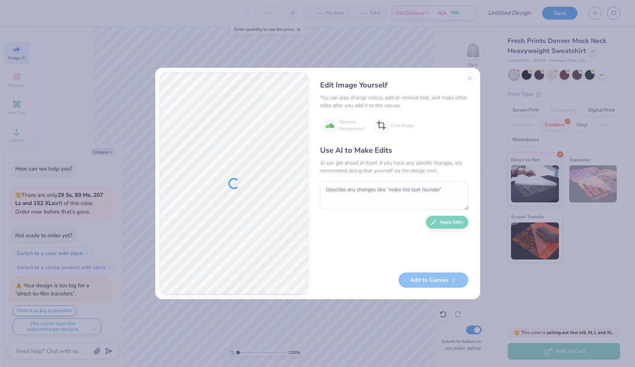
type textarea "x"
click at [359, 197] on textarea at bounding box center [394, 196] width 148 height 29
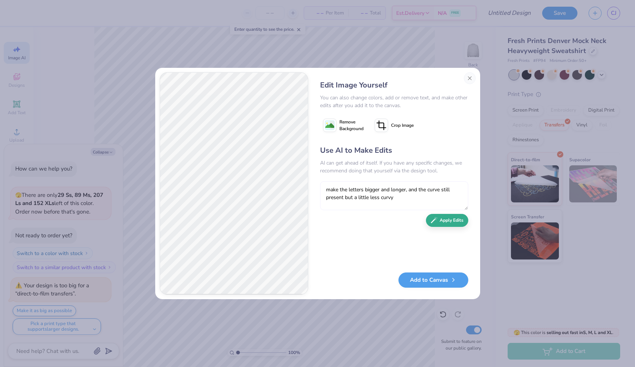
type textarea "make the letters bigger and longer, and the curve still present but a little le…"
click at [451, 221] on button "Apply Edits" at bounding box center [447, 220] width 42 height 13
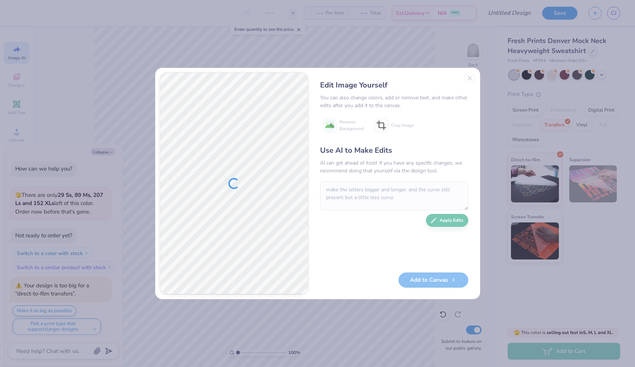
type textarea "x"
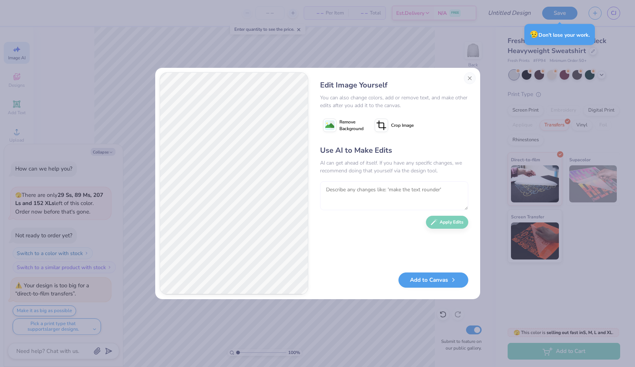
click at [411, 201] on textarea at bounding box center [394, 196] width 148 height 29
type textarea "a"
type textarea "x"
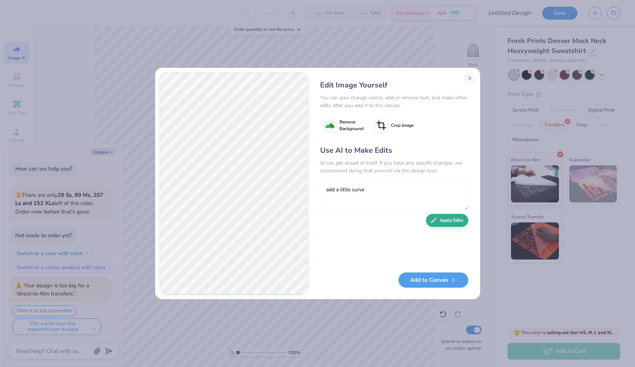
type textarea "add a little curve"
click at [454, 221] on button "Apply Edits" at bounding box center [447, 220] width 42 height 13
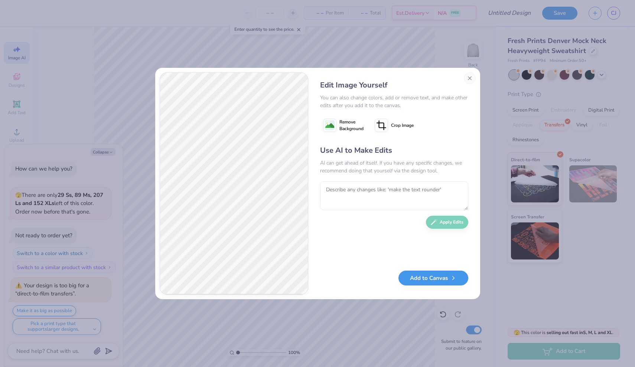
click at [433, 282] on button "Add to Canvas" at bounding box center [433, 278] width 70 height 15
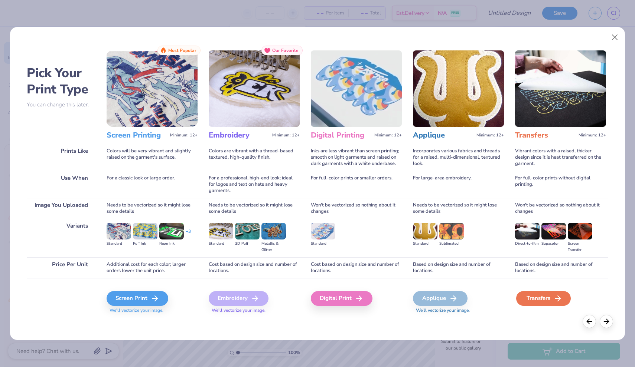
click at [549, 302] on div "Transfers" at bounding box center [543, 298] width 55 height 15
type textarea "x"
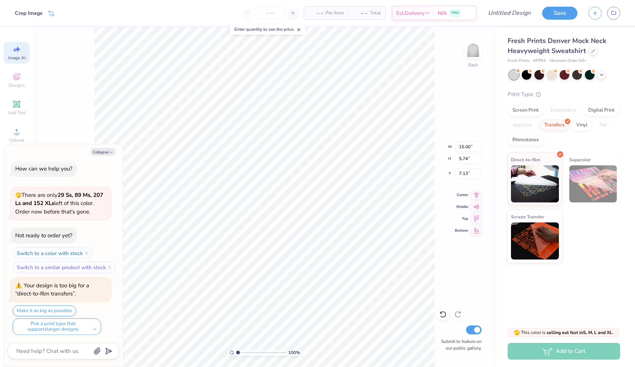
click at [554, 297] on div "Fresh Prints Denver Mock Neck Heavyweight Sweatshirt Fresh Prints # FP94 Minimu…" at bounding box center [565, 174] width 139 height 294
type textarea "x"
type input "3.11"
type input "3.00"
type textarea "x"
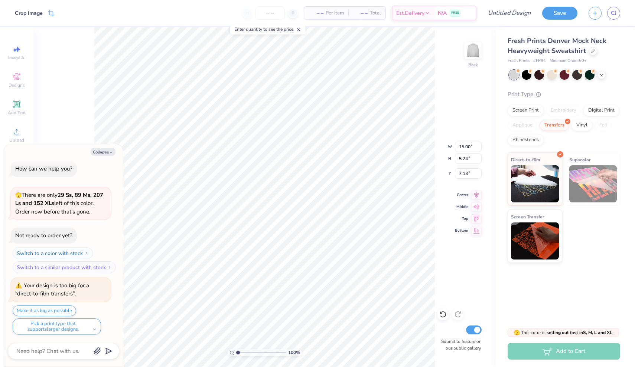
type input "3.00"
click at [108, 153] on button "Collapse" at bounding box center [103, 152] width 25 height 8
type textarea "x"
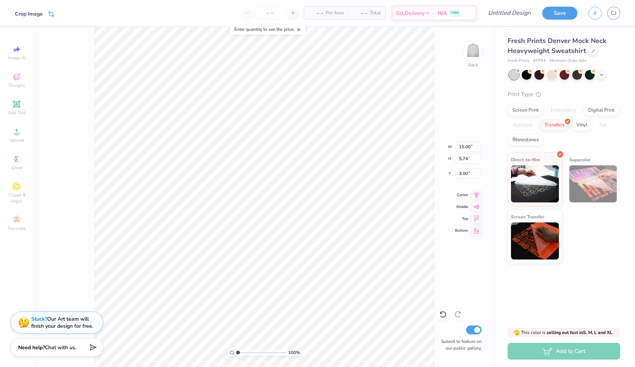
click at [33, 16] on div "Crop Image" at bounding box center [29, 14] width 28 height 8
click at [63, 12] on icon at bounding box center [64, 13] width 4 height 4
type input "2.00"
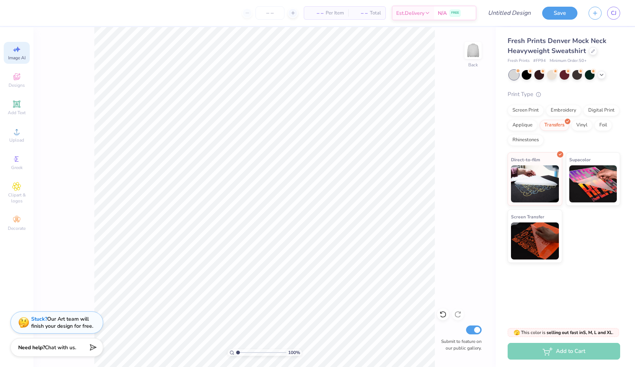
click at [14, 51] on icon at bounding box center [16, 49] width 9 height 9
select select "4"
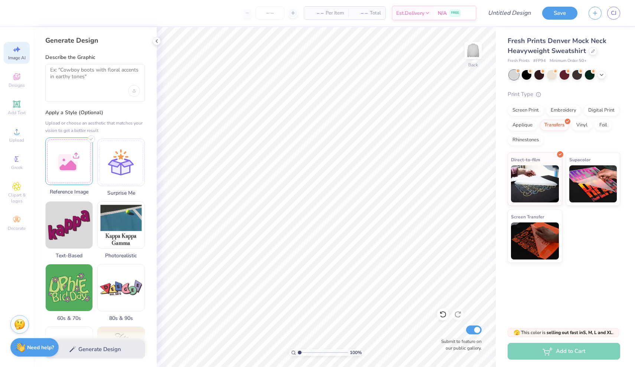
click at [69, 158] on div at bounding box center [69, 162] width 48 height 48
click at [71, 170] on img at bounding box center [69, 161] width 47 height 17
click at [89, 88] on div at bounding box center [94, 82] width 99 height 37
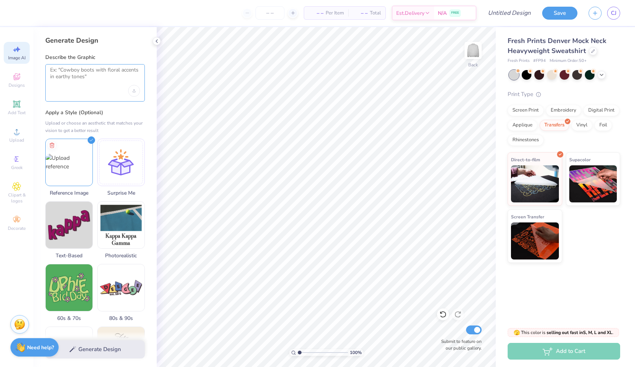
click at [84, 76] on textarea at bounding box center [95, 76] width 90 height 19
type textarea "can you add the reference image"
click at [104, 346] on button "Generate Design" at bounding box center [94, 348] width 99 height 18
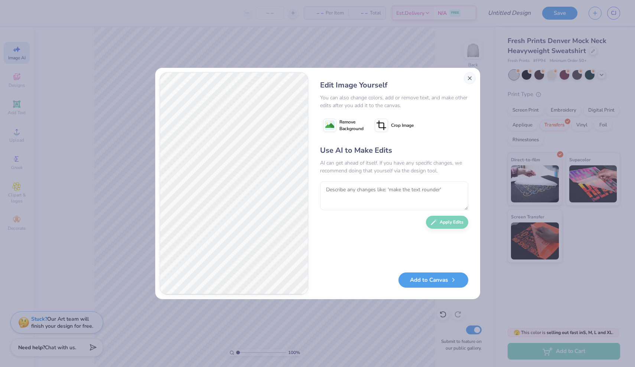
click at [468, 78] on button "Close" at bounding box center [470, 78] width 12 height 12
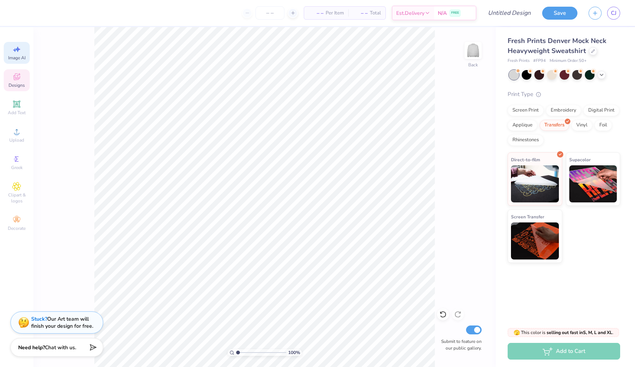
click at [15, 75] on icon at bounding box center [16, 76] width 7 height 7
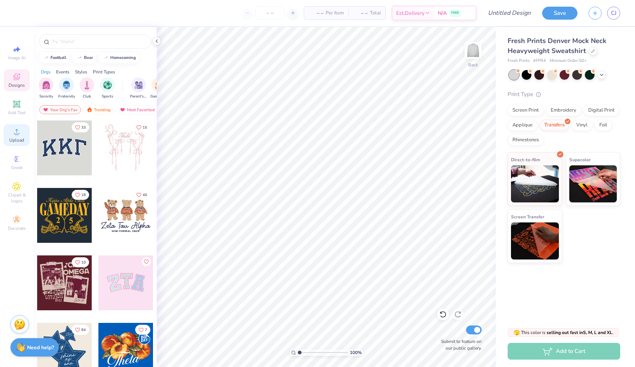
click at [19, 128] on icon at bounding box center [16, 131] width 9 height 9
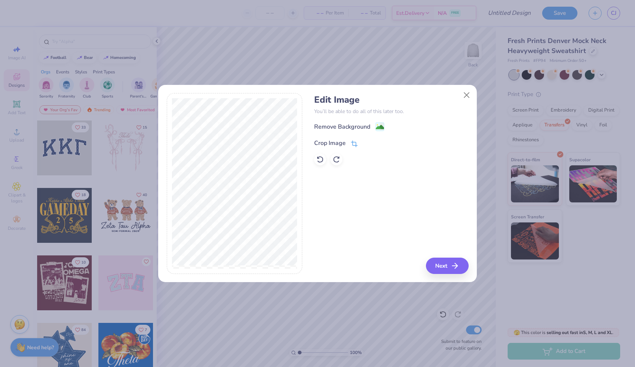
click at [338, 143] on div "Crop Image" at bounding box center [330, 143] width 32 height 9
click at [338, 202] on div "Edit Image You’ll be able to do all of this later too. Remove Background Crop I…" at bounding box center [391, 183] width 154 height 181
click at [365, 145] on icon at bounding box center [367, 142] width 4 height 4
click at [377, 129] on image at bounding box center [380, 128] width 8 height 8
click at [439, 264] on button "Next" at bounding box center [448, 266] width 43 height 16
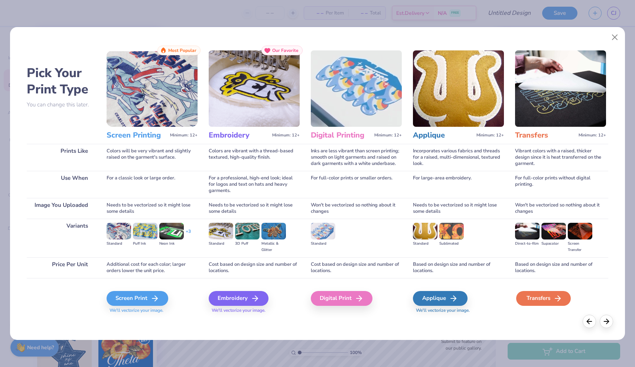
click at [537, 300] on div "Transfers" at bounding box center [543, 298] width 55 height 15
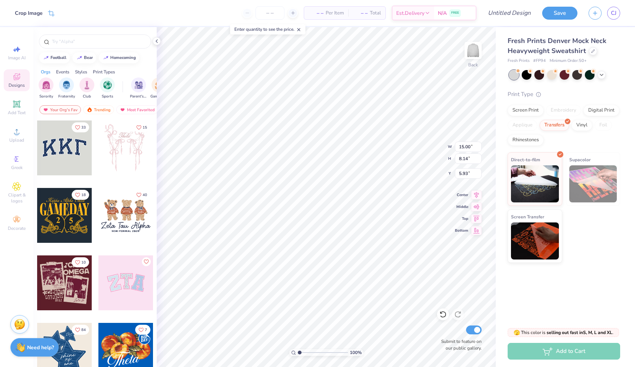
type input "3.00"
click at [526, 74] on div at bounding box center [527, 74] width 10 height 10
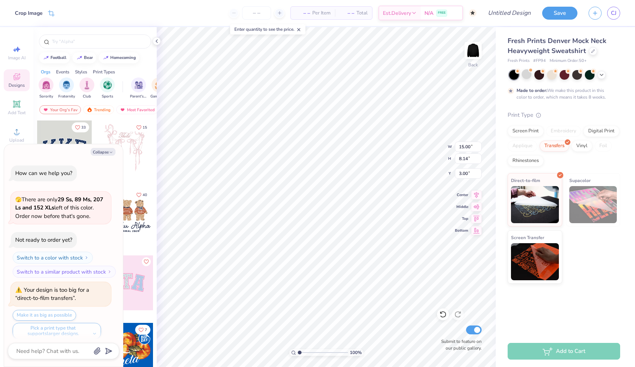
scroll to position [66, 0]
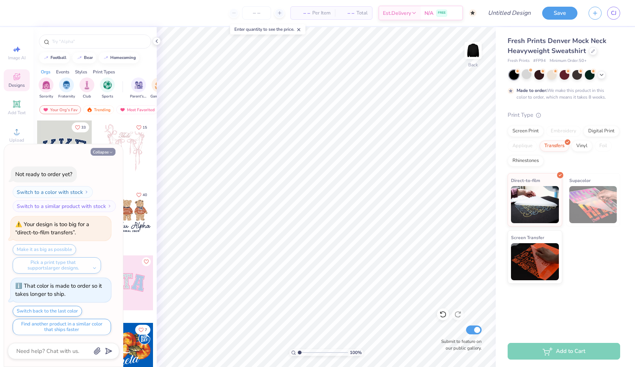
click at [110, 150] on button "Collapse" at bounding box center [103, 152] width 25 height 8
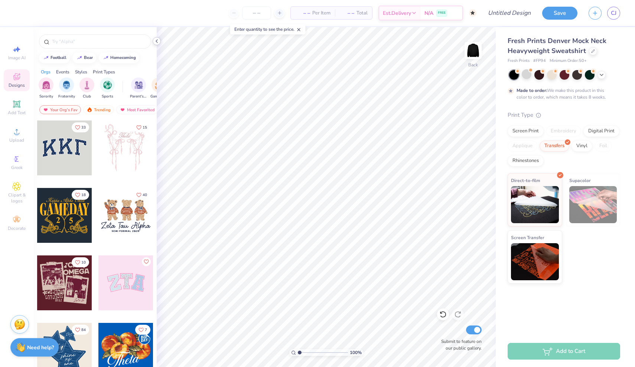
click at [156, 41] on icon at bounding box center [157, 41] width 6 height 6
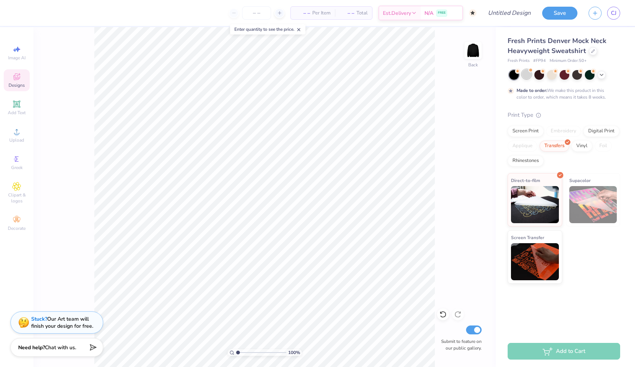
click at [527, 74] on div at bounding box center [527, 74] width 10 height 10
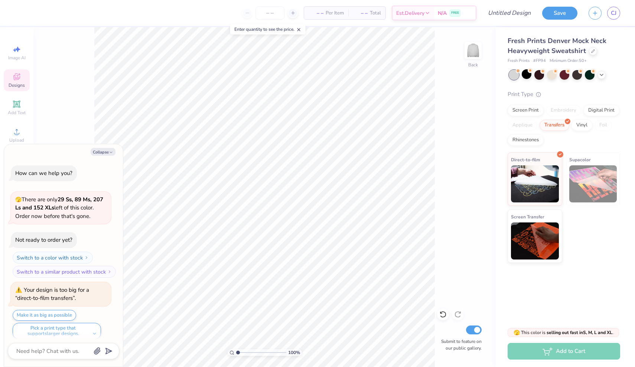
scroll to position [198, 0]
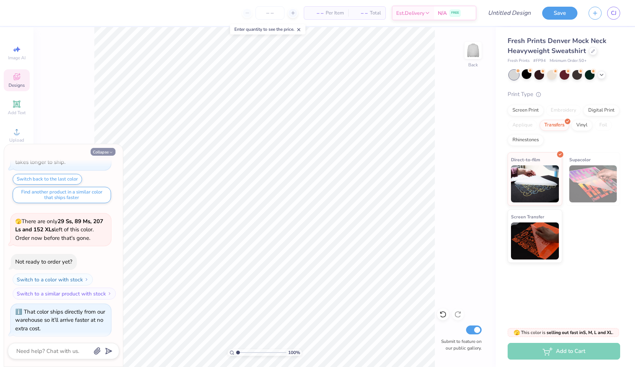
click at [109, 152] on icon "button" at bounding box center [111, 152] width 4 height 4
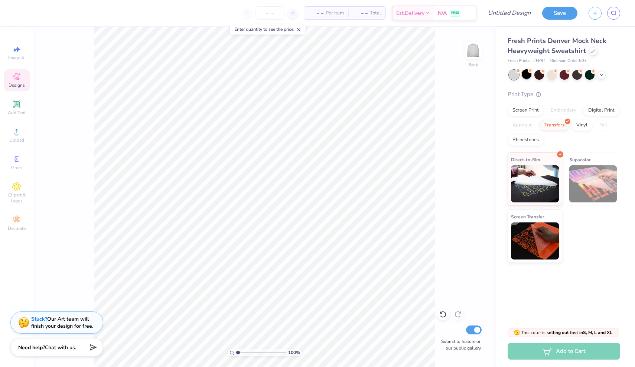
click at [525, 76] on div at bounding box center [527, 74] width 10 height 10
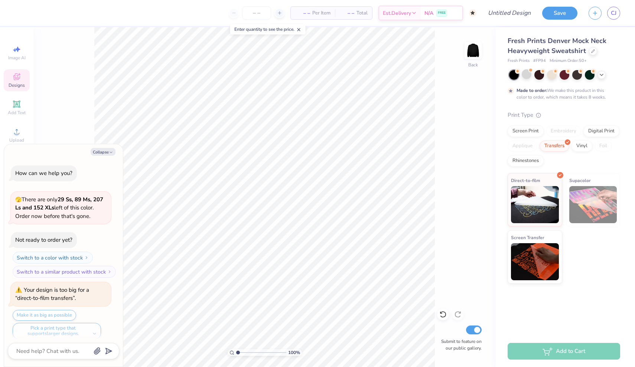
type textarea "x"
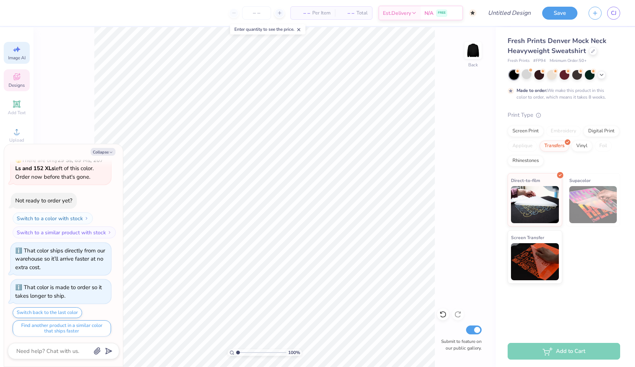
click at [17, 54] on div "Image AI" at bounding box center [17, 53] width 26 height 22
select select "4"
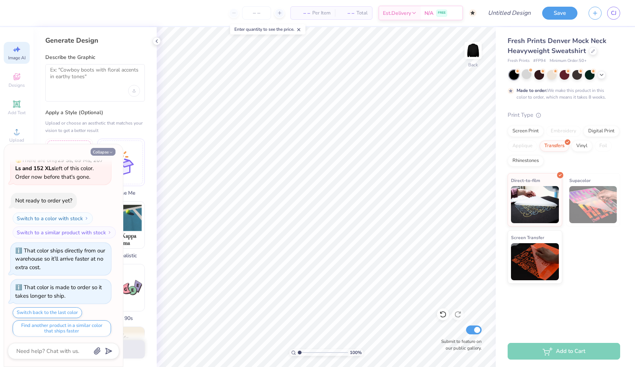
click at [106, 151] on button "Collapse" at bounding box center [103, 152] width 25 height 8
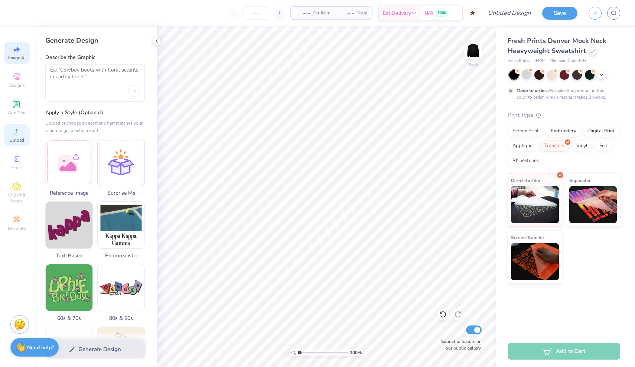
click at [15, 132] on icon at bounding box center [16, 131] width 9 height 9
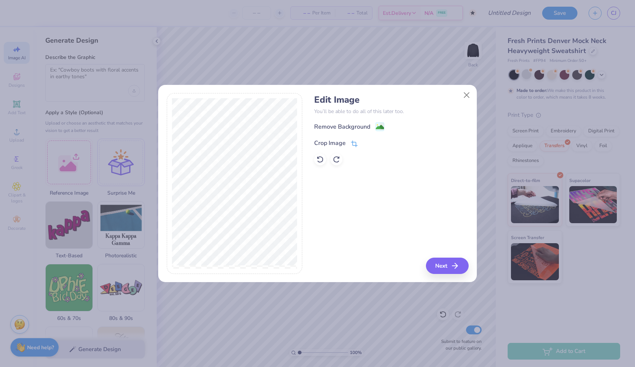
click at [355, 140] on span at bounding box center [354, 143] width 7 height 9
click at [367, 137] on div "Remove Background Crop Image" at bounding box center [391, 143] width 154 height 43
click at [367, 144] on icon at bounding box center [367, 142] width 4 height 4
click at [380, 128] on image at bounding box center [380, 127] width 8 height 8
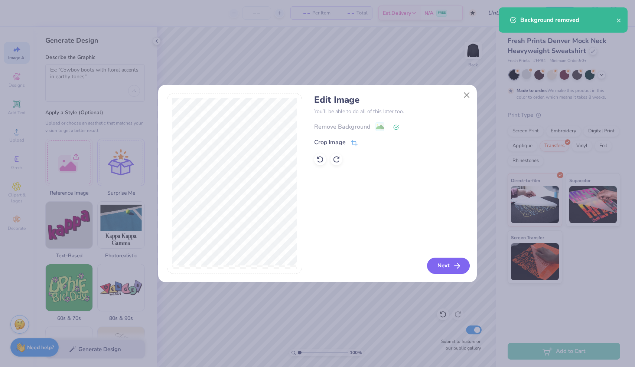
click at [446, 269] on button "Next" at bounding box center [448, 266] width 43 height 16
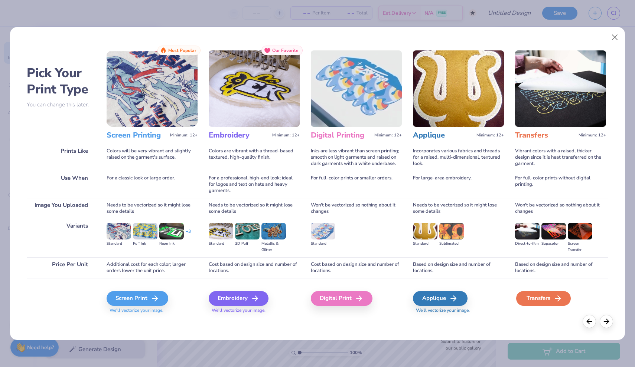
click at [519, 297] on div "Transfers" at bounding box center [543, 298] width 55 height 15
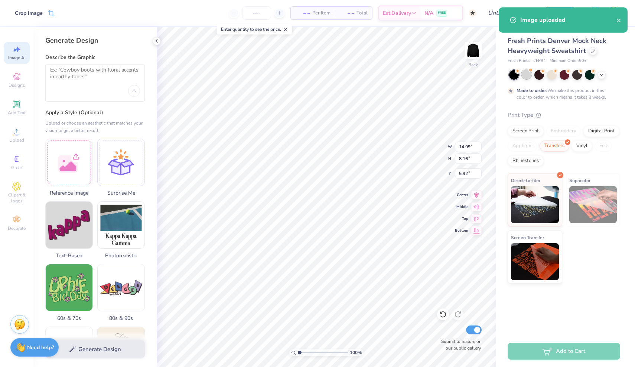
click at [528, 73] on div at bounding box center [527, 74] width 10 height 10
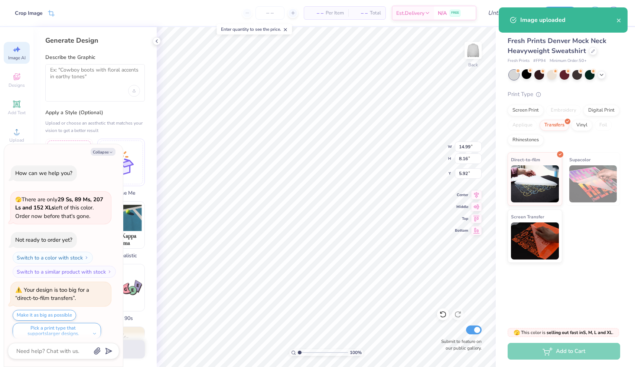
scroll to position [391, 0]
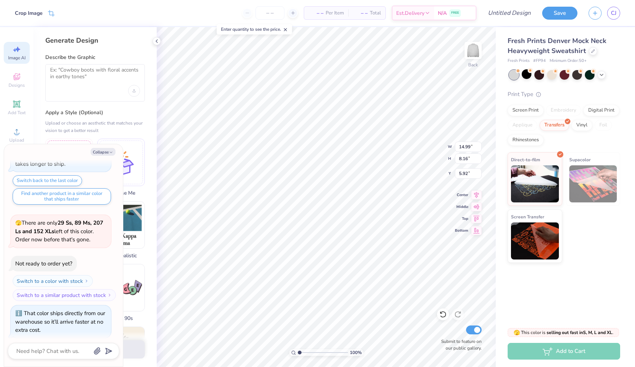
type textarea "x"
type input "3.00"
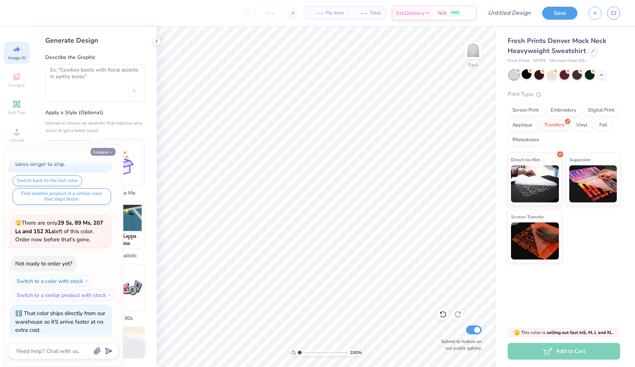
click at [105, 152] on button "Collapse" at bounding box center [103, 152] width 25 height 8
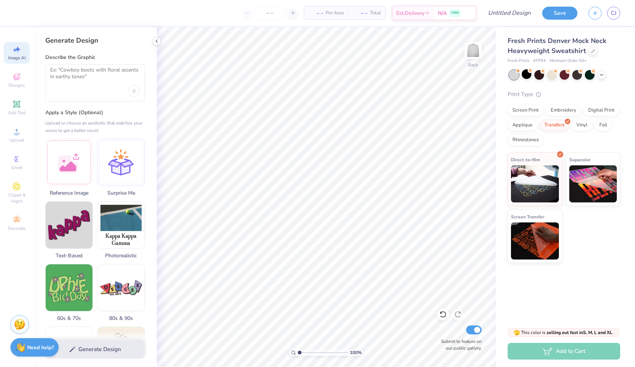
type textarea "x"
click at [20, 138] on span "Upload" at bounding box center [16, 140] width 15 height 6
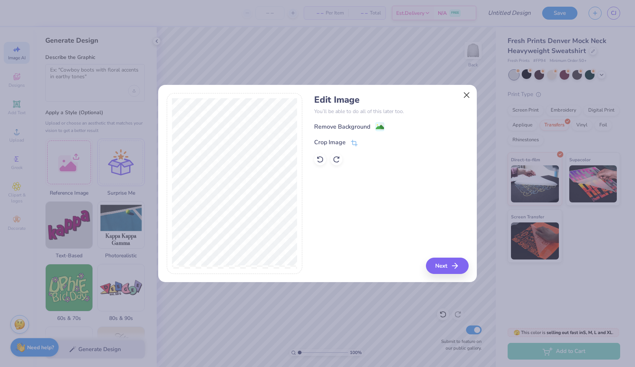
click at [466, 95] on button "Close" at bounding box center [467, 95] width 14 height 14
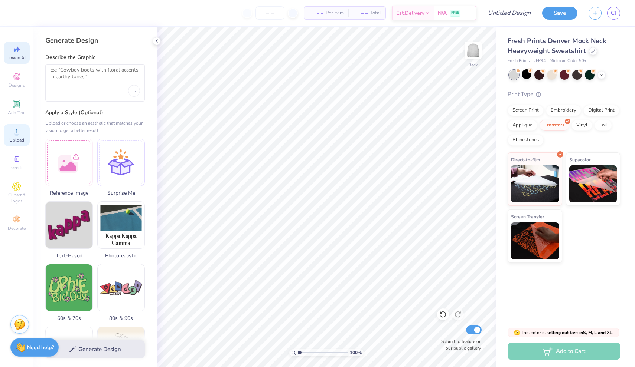
click at [20, 135] on icon at bounding box center [16, 131] width 9 height 9
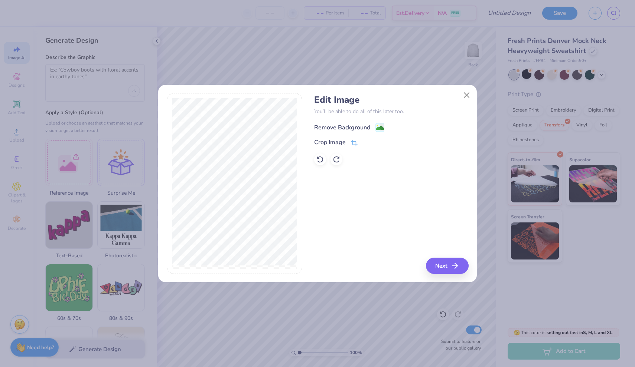
click at [339, 128] on div "Remove Background" at bounding box center [342, 127] width 56 height 9
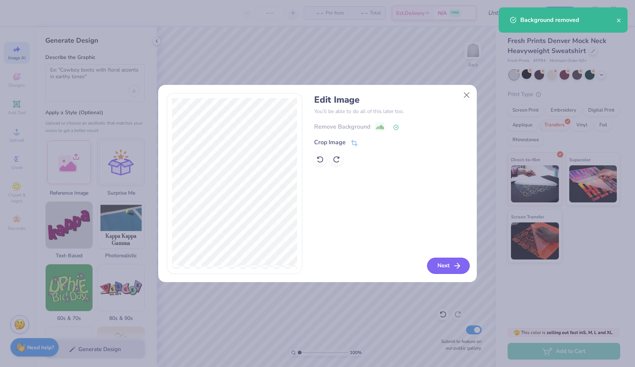
click at [439, 266] on button "Next" at bounding box center [448, 266] width 43 height 16
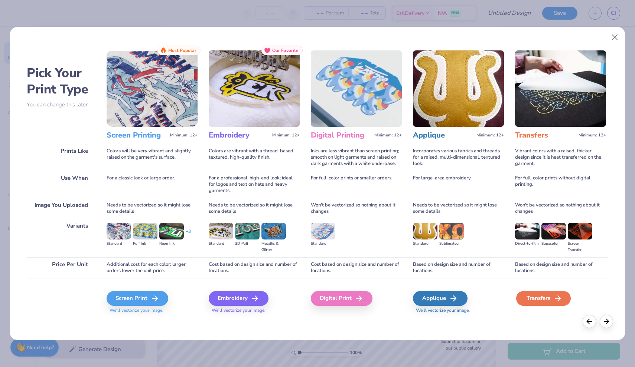
click at [554, 304] on div "Transfers" at bounding box center [543, 298] width 55 height 15
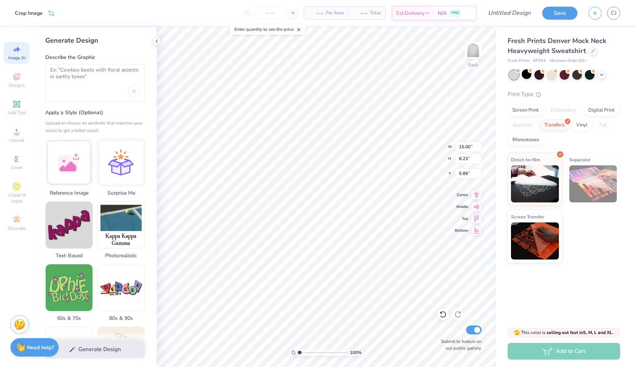
type input "3.00"
click at [155, 40] on icon at bounding box center [157, 41] width 6 height 6
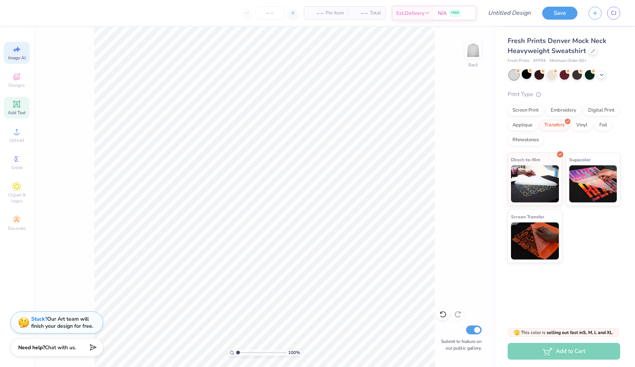
click at [18, 103] on icon at bounding box center [17, 104] width 6 height 6
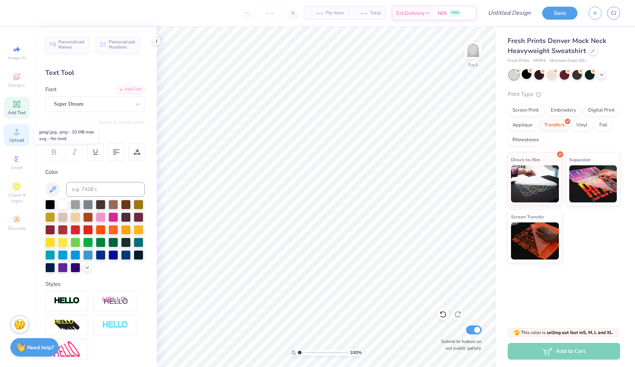
click at [20, 137] on span "Upload" at bounding box center [16, 140] width 15 height 6
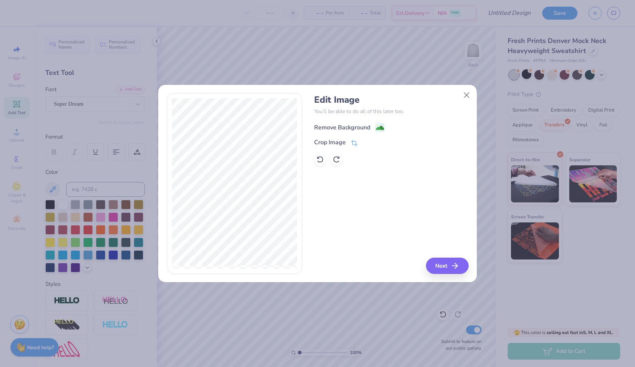
click at [354, 130] on div "Remove Background" at bounding box center [342, 127] width 56 height 9
click at [458, 268] on polyline "button" at bounding box center [458, 266] width 3 height 5
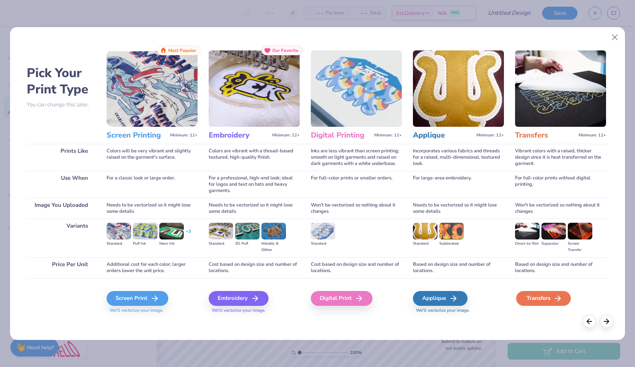
click at [543, 304] on div "Transfers" at bounding box center [543, 298] width 55 height 15
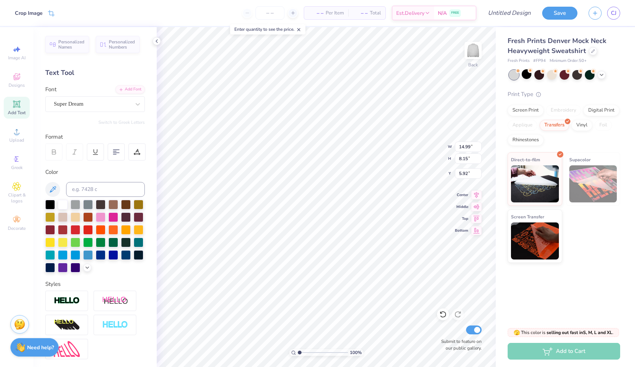
type input "3.00"
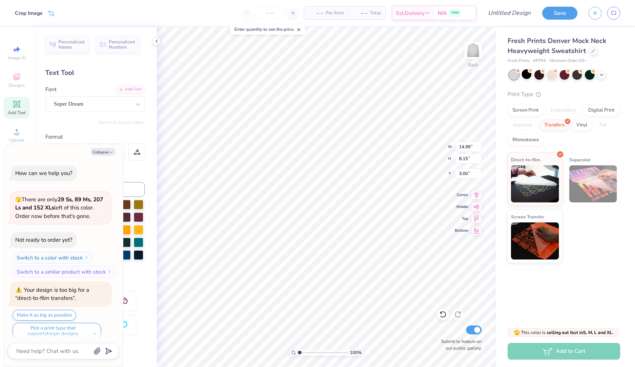
scroll to position [452, 0]
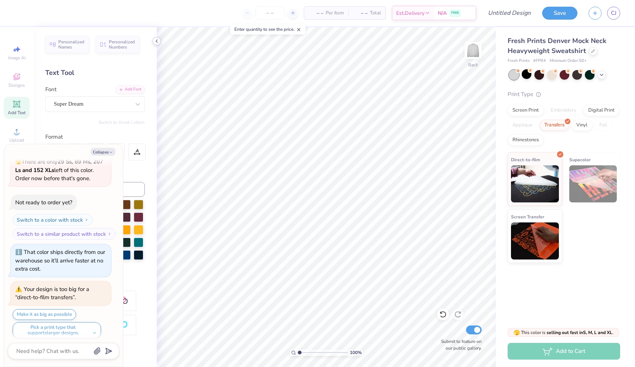
click at [154, 41] on icon at bounding box center [157, 41] width 6 height 6
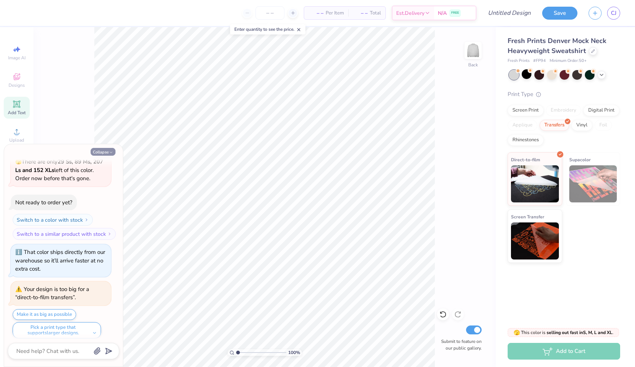
click at [106, 151] on button "Collapse" at bounding box center [103, 152] width 25 height 8
type textarea "x"
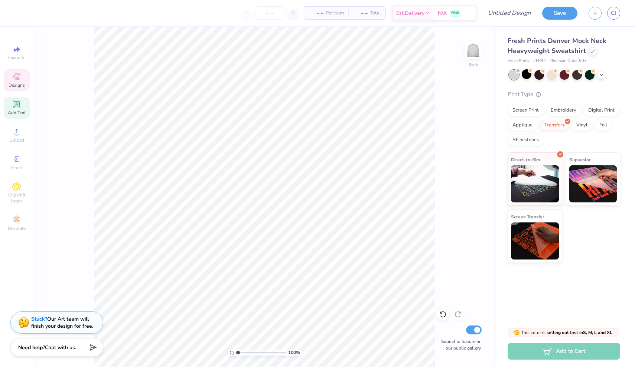
click at [22, 77] on div "Designs" at bounding box center [17, 80] width 26 height 22
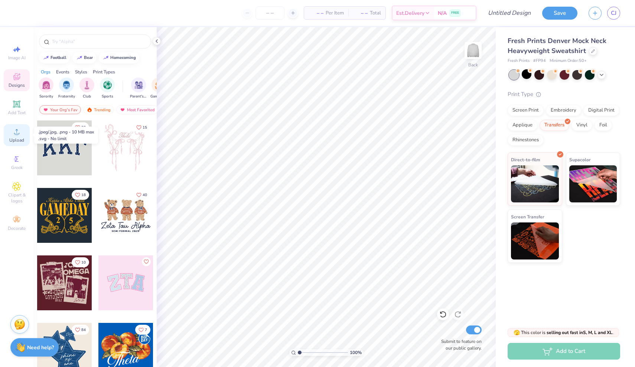
click at [23, 141] on span "Upload" at bounding box center [16, 140] width 15 height 6
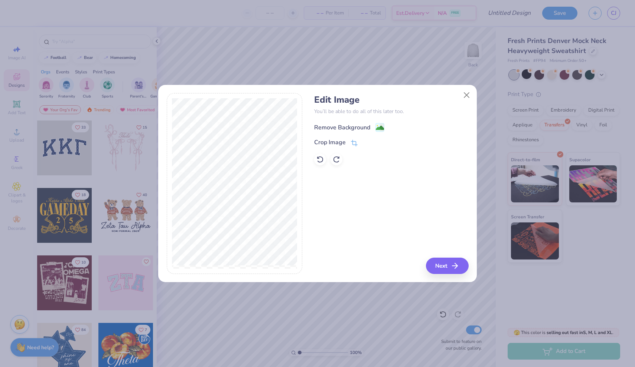
click at [361, 127] on div "Remove Background" at bounding box center [342, 127] width 56 height 9
click at [452, 265] on icon "button" at bounding box center [456, 266] width 9 height 9
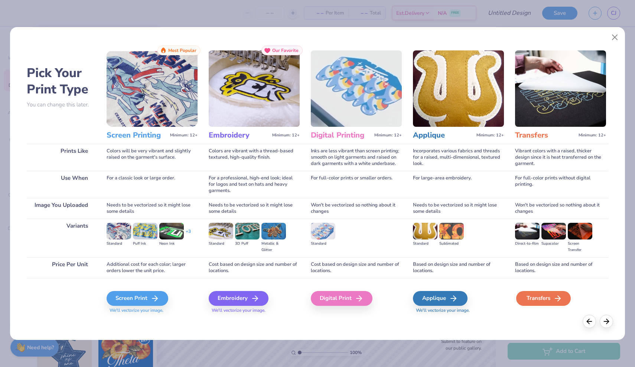
click at [550, 303] on div "Transfers" at bounding box center [543, 298] width 55 height 15
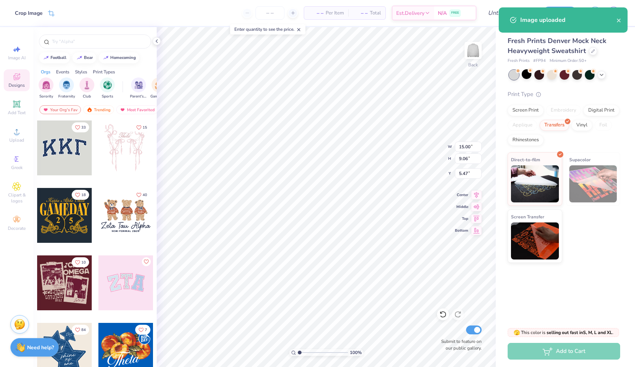
type input "7.52"
type input "4.54"
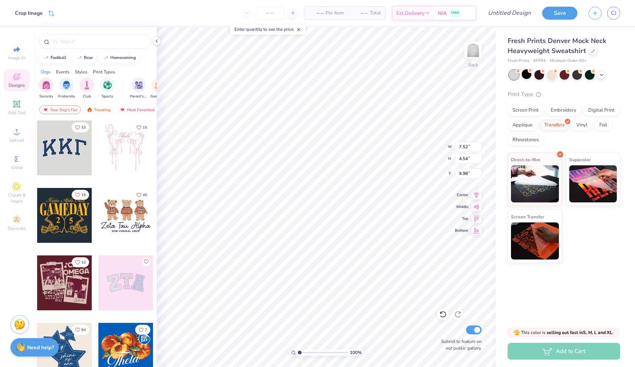
type input "0.73"
type input "1.59"
type input "1.46"
click at [156, 43] on icon at bounding box center [157, 41] width 6 height 6
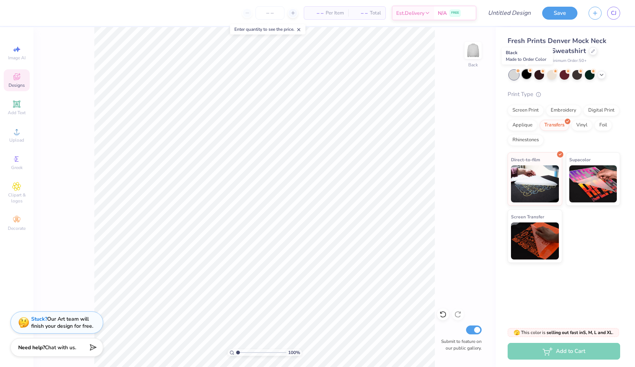
click at [525, 74] on div at bounding box center [527, 74] width 10 height 10
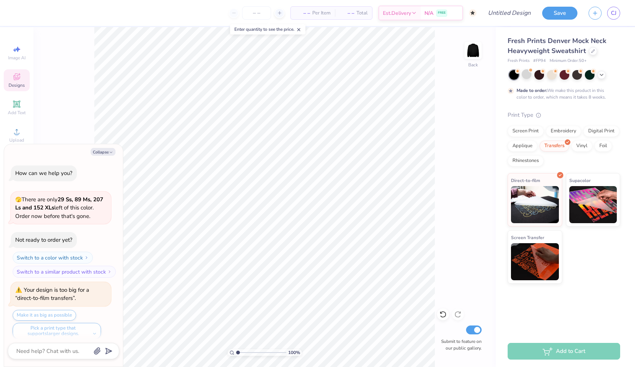
scroll to position [514, 0]
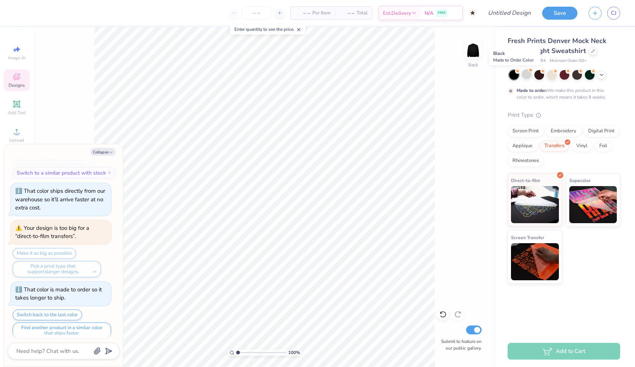
click at [512, 75] on div at bounding box center [514, 75] width 10 height 10
click at [320, 163] on li "Copy" at bounding box center [336, 164] width 58 height 14
click at [14, 60] on span "Image AI" at bounding box center [16, 58] width 17 height 6
type textarea "x"
select select "4"
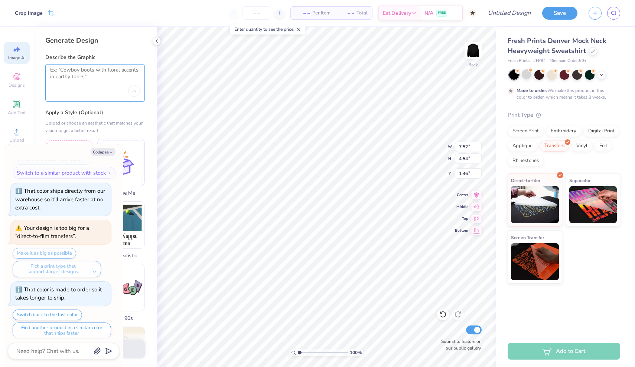
click at [95, 73] on textarea at bounding box center [95, 76] width 90 height 19
click at [100, 150] on button "Collapse" at bounding box center [103, 152] width 25 height 8
type textarea "x"
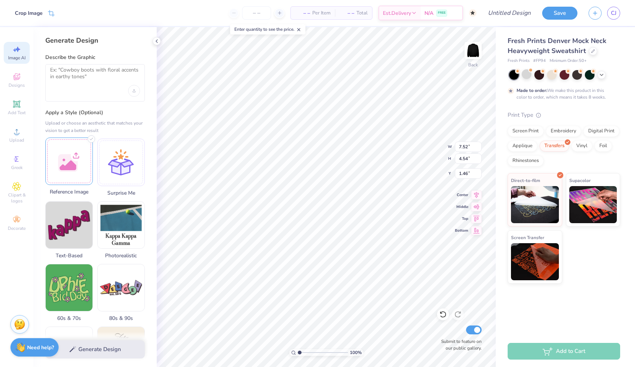
click at [76, 159] on div at bounding box center [69, 162] width 48 height 48
click at [106, 82] on textarea at bounding box center [95, 76] width 90 height 19
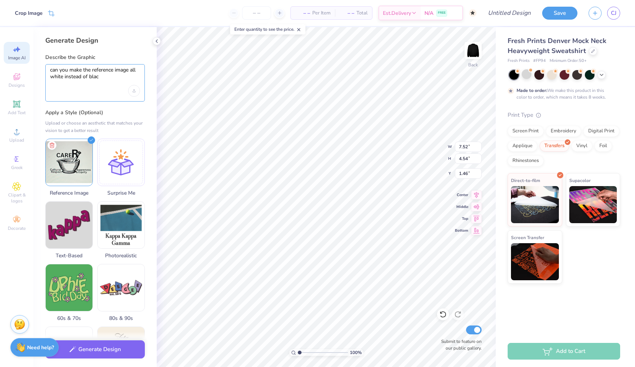
type textarea "can you make the reference image all white instead of black"
click at [108, 350] on button "Generate Design" at bounding box center [94, 348] width 99 height 18
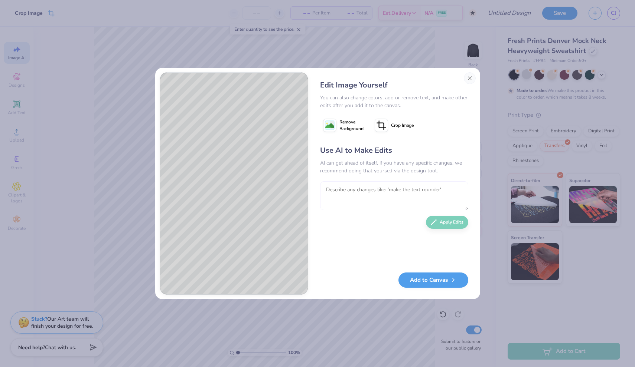
click at [371, 186] on textarea at bounding box center [394, 196] width 148 height 29
type textarea "can you include the words in the reference photo"
click at [434, 223] on icon "button" at bounding box center [434, 220] width 7 height 7
click at [418, 200] on textarea at bounding box center [394, 196] width 148 height 29
type textarea "c"
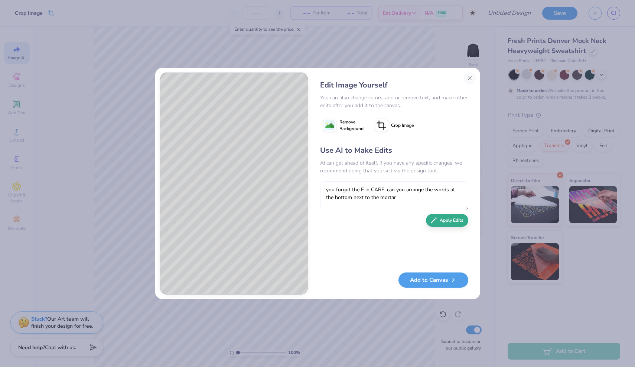
type textarea "you forgot the E in CARE, can you arrange the words at the bottom next to the m…"
click at [455, 218] on button "Apply Edits" at bounding box center [447, 220] width 42 height 13
click at [344, 186] on textarea at bounding box center [394, 196] width 148 height 29
type textarea "I still want the RX as well, and the words on the bottom I want them right next…"
click at [438, 218] on button "Apply Edits" at bounding box center [447, 220] width 42 height 13
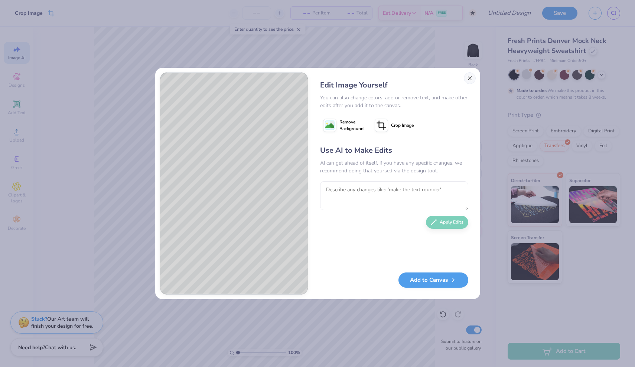
click at [470, 78] on button "Close" at bounding box center [470, 78] width 12 height 12
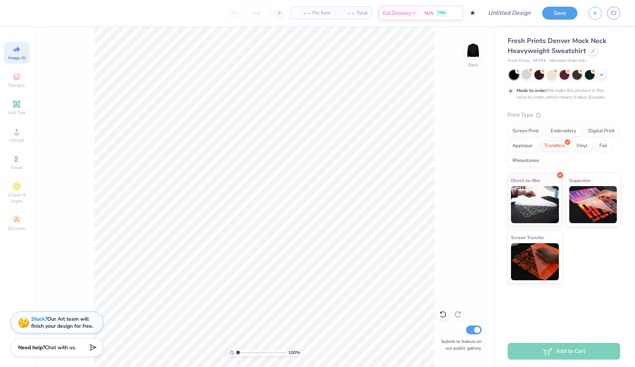
click at [22, 55] on span "Image AI" at bounding box center [16, 58] width 17 height 6
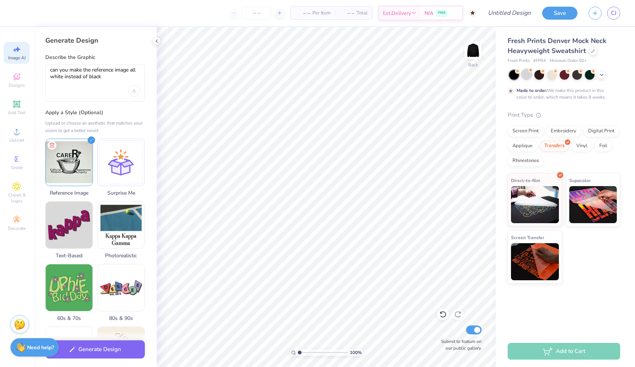
click at [530, 73] on div at bounding box center [527, 74] width 10 height 10
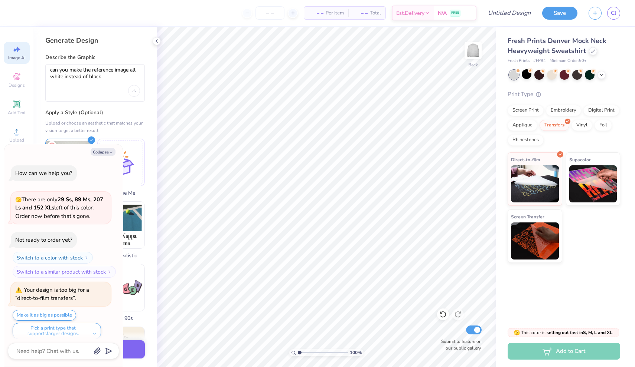
scroll to position [646, 0]
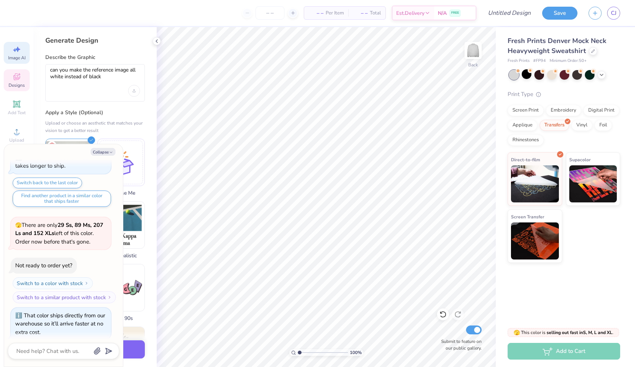
click at [19, 81] on icon at bounding box center [16, 76] width 9 height 9
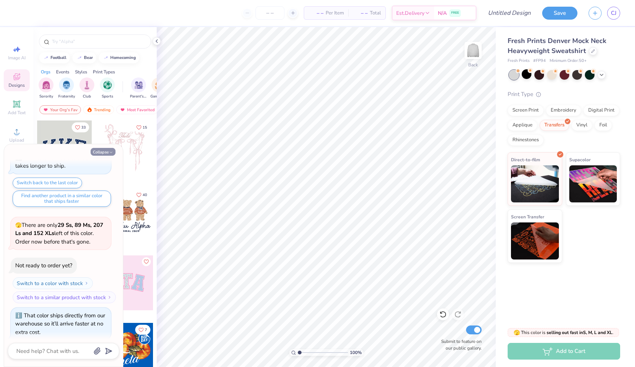
click at [108, 150] on button "Collapse" at bounding box center [103, 152] width 25 height 8
type textarea "x"
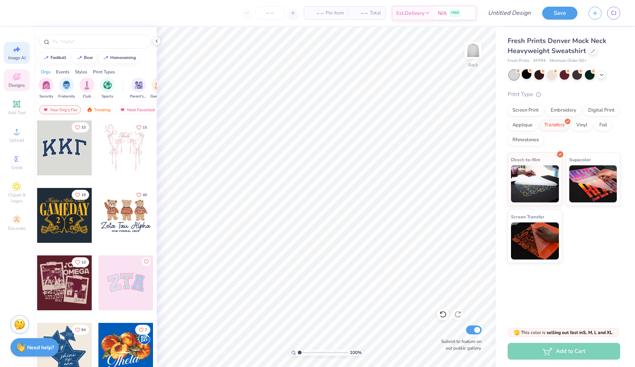
click at [19, 57] on span "Image AI" at bounding box center [16, 58] width 17 height 6
select select "4"
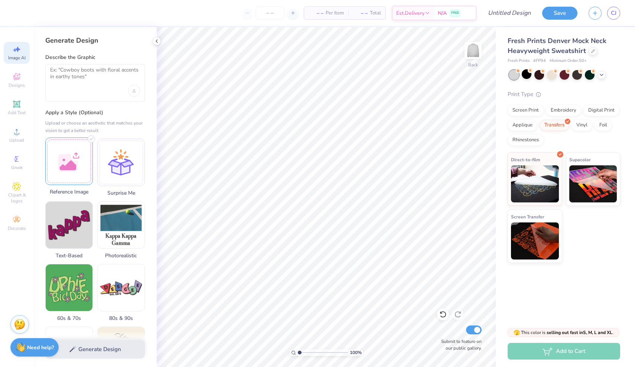
click at [74, 171] on div at bounding box center [69, 162] width 48 height 48
click at [93, 79] on textarea at bounding box center [95, 76] width 90 height 19
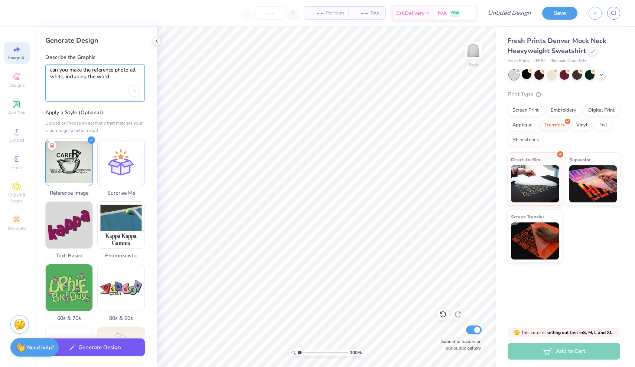
type textarea "can you make the reference photo all white, including the words"
click at [115, 349] on button "Generate Design" at bounding box center [94, 348] width 99 height 18
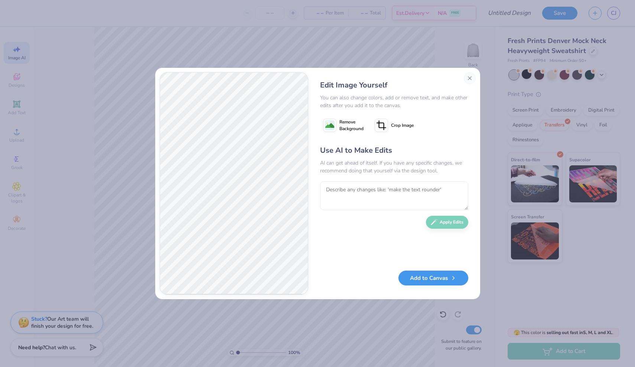
click at [448, 277] on button "Add to Canvas" at bounding box center [433, 278] width 70 height 15
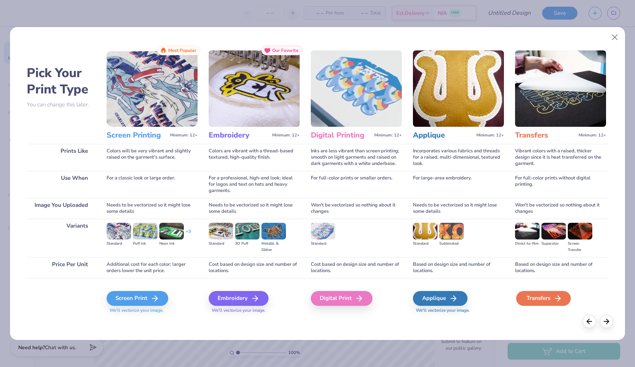
click at [536, 299] on div "Transfers" at bounding box center [543, 298] width 55 height 15
click at [245, 301] on div "Embroidery" at bounding box center [240, 298] width 60 height 15
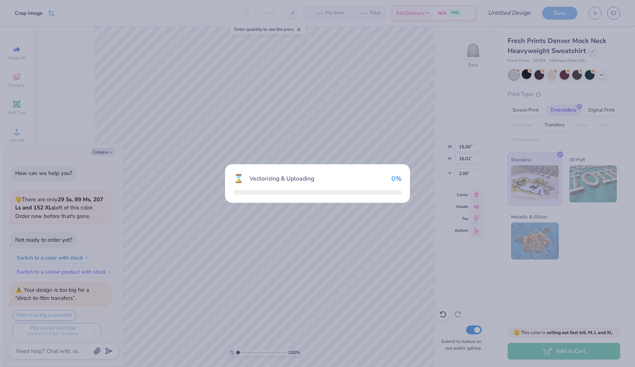
scroll to position [707, 0]
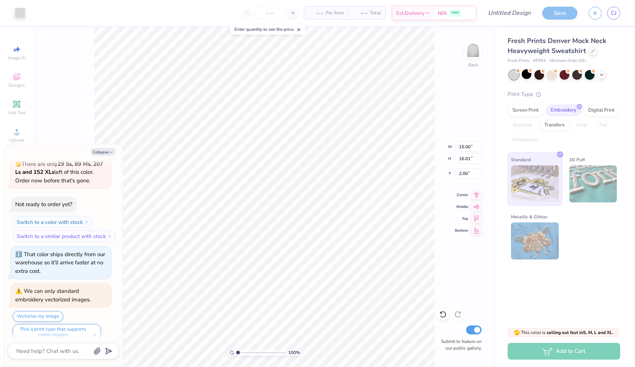
type textarea "x"
type input "11.26"
type input "12.00"
type input "4.00"
type textarea "x"
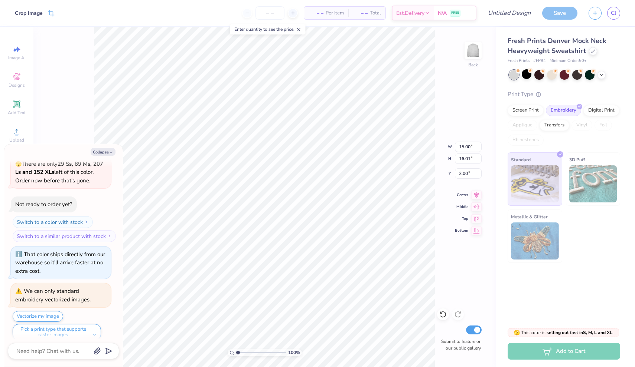
type input "5.75"
type input "6.14"
type input "11.86"
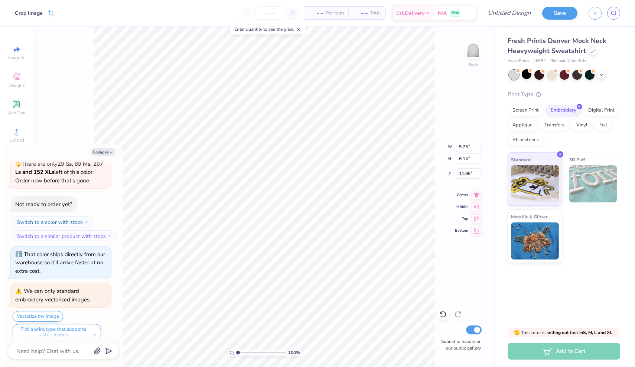
type textarea "x"
type input "1.33"
click at [527, 75] on div at bounding box center [527, 74] width 10 height 10
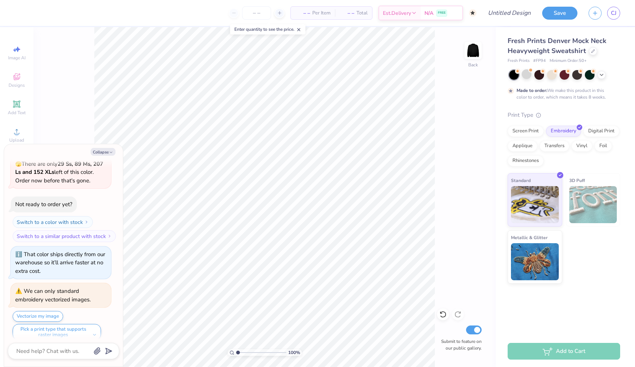
scroll to position [768, 0]
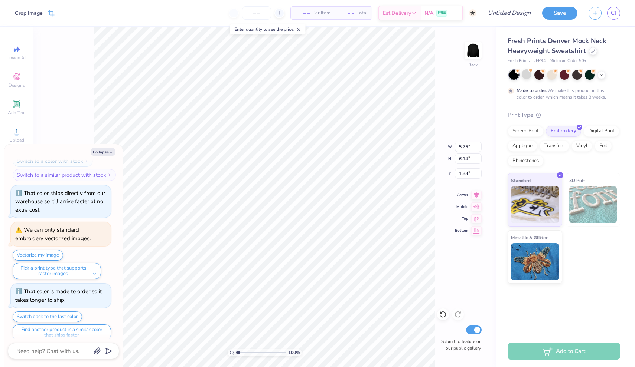
type textarea "x"
type input "5.31"
type input "5.67"
click at [102, 151] on button "Collapse" at bounding box center [103, 152] width 25 height 8
type textarea "x"
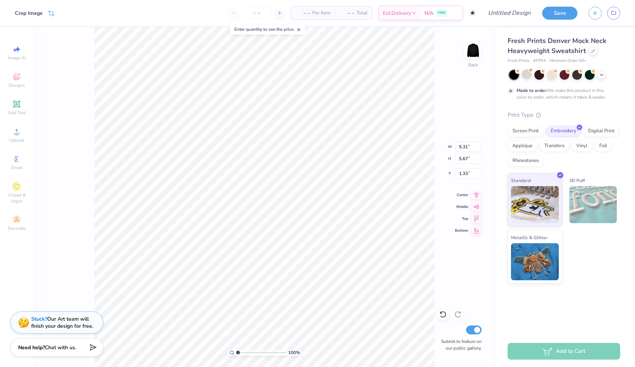
type input "9.08"
type input "9.69"
type input "9.94"
type input "10.61"
click at [17, 102] on icon at bounding box center [17, 104] width 6 height 6
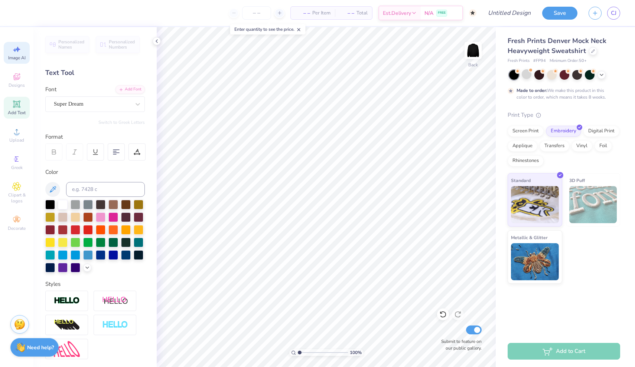
click at [16, 48] on icon at bounding box center [16, 49] width 9 height 9
select select "4"
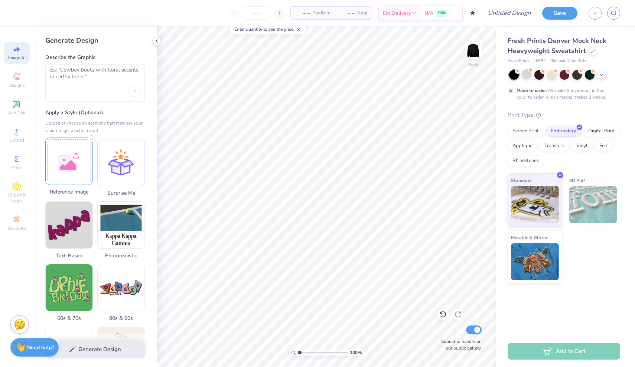
click at [76, 151] on div at bounding box center [69, 162] width 48 height 48
click at [105, 69] on textarea at bounding box center [95, 76] width 90 height 19
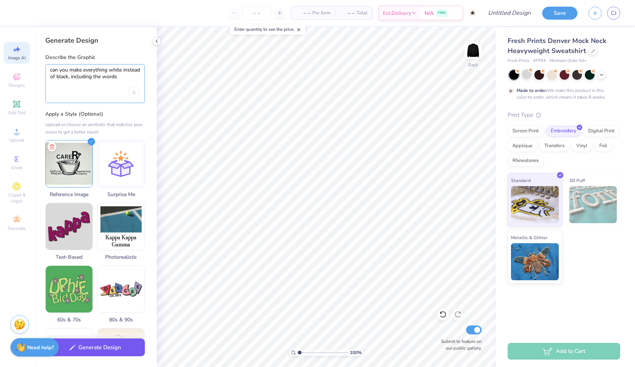
type textarea "can you make everything white instead of black, including the words"
click at [102, 342] on button "Generate Design" at bounding box center [94, 348] width 99 height 18
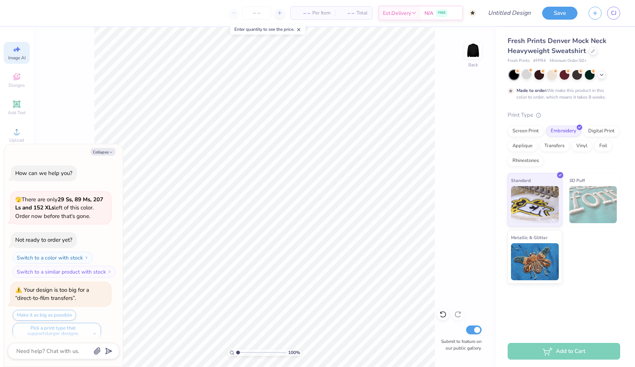
scroll to position [808, 0]
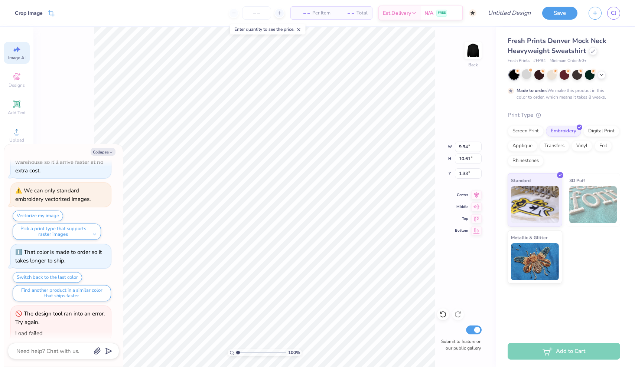
type textarea "x"
type input "4.65"
type input "4.96"
type textarea "x"
type input "1.54"
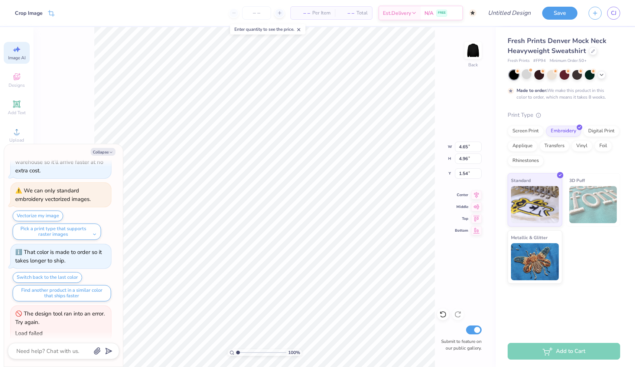
click at [437, 115] on div "100 % Back W 4.65 4.65 " H 4.96 4.96 " Y 1.54 1.54 " Center Middle Top Bottom S…" at bounding box center [264, 197] width 462 height 340
click at [15, 53] on icon at bounding box center [16, 49] width 9 height 9
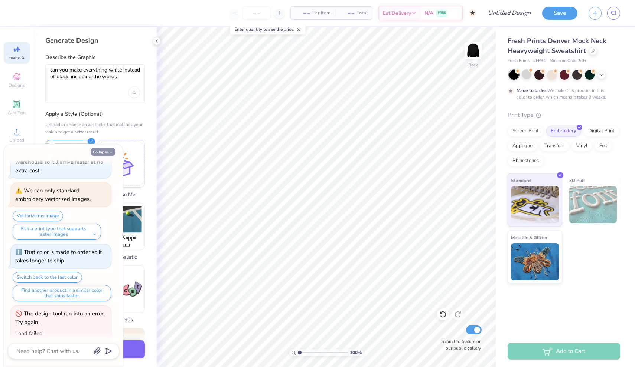
click at [104, 150] on button "Collapse" at bounding box center [103, 152] width 25 height 8
type textarea "x"
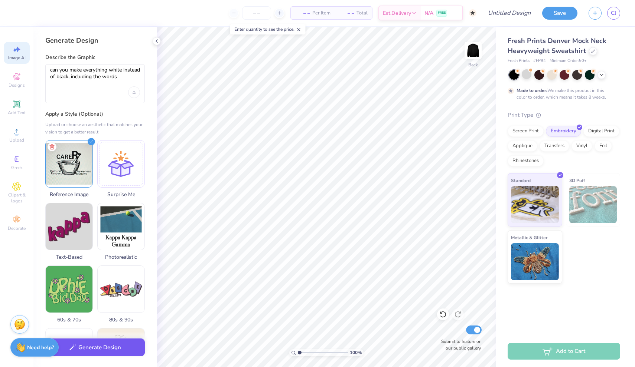
click at [113, 349] on button "Generate Design" at bounding box center [94, 348] width 99 height 18
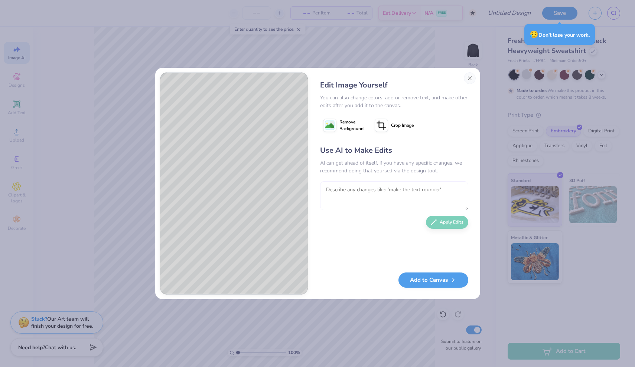
click at [343, 200] on textarea at bounding box center [394, 196] width 148 height 29
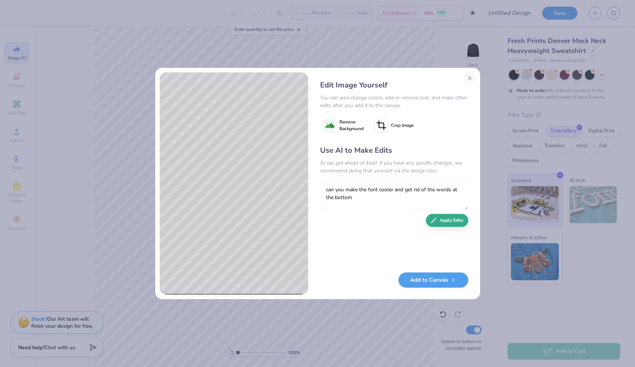
type textarea "can you make the font cooler and get rid of the words at the bottom"
click at [448, 222] on button "Apply Edits" at bounding box center [447, 220] width 42 height 13
click at [421, 196] on textarea at bounding box center [394, 196] width 148 height 29
type textarea "can you make the font cooler and include the second R like in the reference pho…"
click at [458, 226] on button "Apply Edits" at bounding box center [447, 220] width 42 height 13
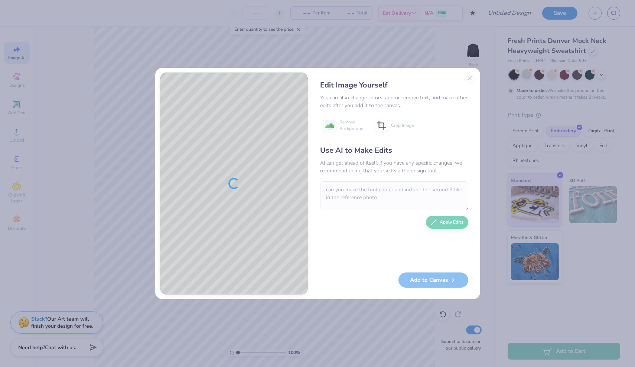
click at [470, 78] on div "Edit Image Yourself You can also change colors, add or remove text, and make ot…" at bounding box center [394, 183] width 163 height 223
click at [468, 77] on div "Edit Image Yourself You can also change colors, add or remove text, and make ot…" at bounding box center [394, 183] width 163 height 223
click at [467, 78] on button "Close" at bounding box center [470, 78] width 12 height 12
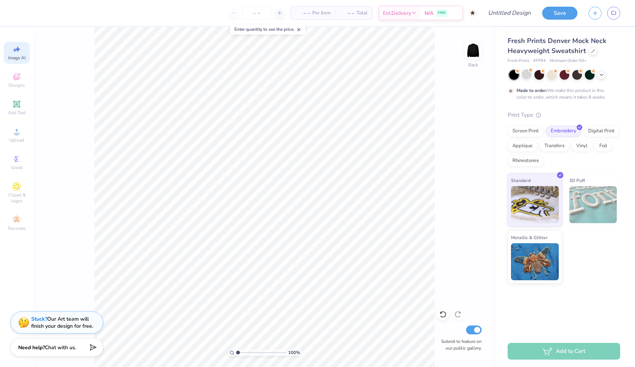
click at [24, 50] on div "Image AI" at bounding box center [17, 53] width 26 height 22
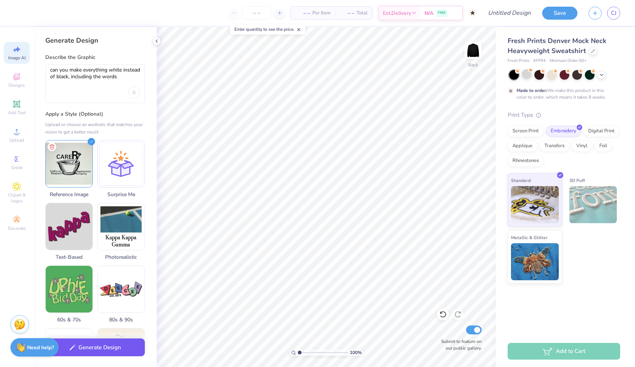
click at [98, 350] on button "Generate Design" at bounding box center [94, 348] width 99 height 18
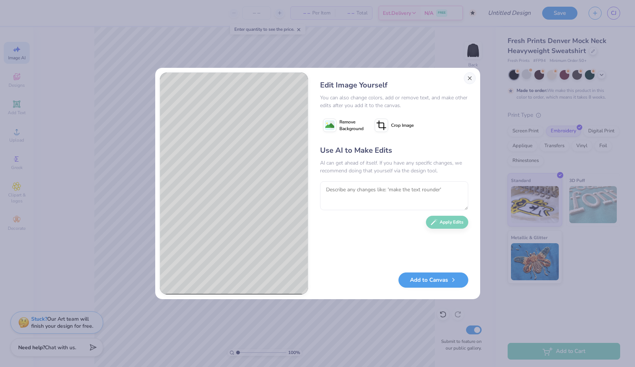
click at [468, 80] on button "Close" at bounding box center [470, 78] width 12 height 12
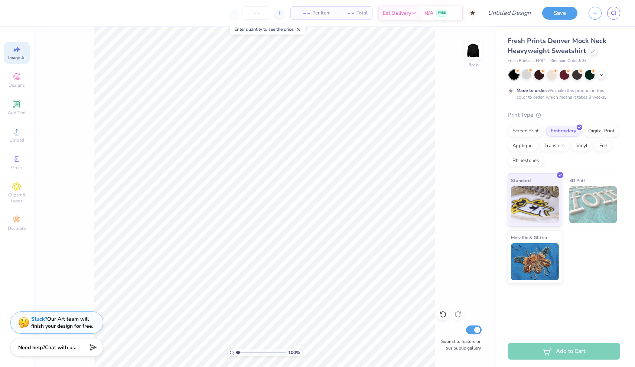
click at [26, 56] on span "Image AI" at bounding box center [16, 58] width 17 height 6
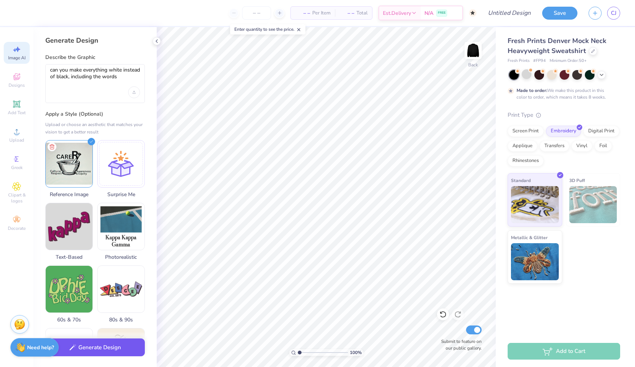
click at [120, 352] on button "Generate Design" at bounding box center [94, 348] width 99 height 18
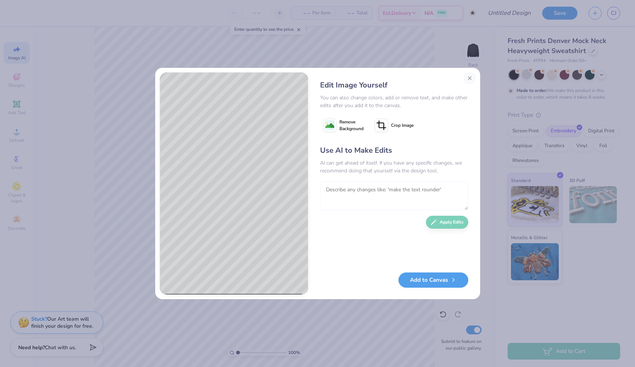
click at [368, 200] on textarea at bounding box center [394, 196] width 148 height 29
type textarea "keep everything the same, but get rid of the words at the bottom"
click at [447, 219] on button "Apply Edits" at bounding box center [447, 220] width 42 height 13
click at [402, 192] on textarea at bounding box center [394, 196] width 148 height 29
type textarea "keep everything the same, but spell CARE correctly"
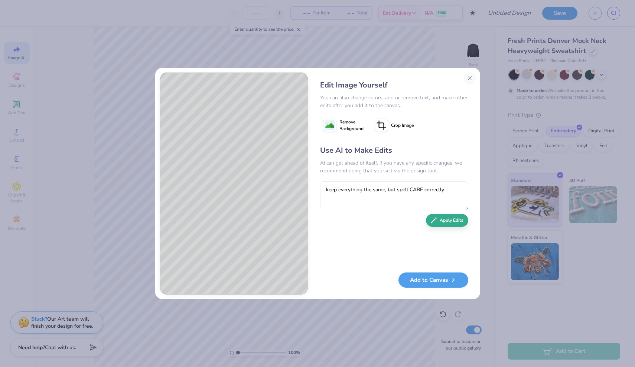
click at [447, 226] on button "Apply Edits" at bounding box center [447, 220] width 42 height 13
click at [434, 200] on textarea at bounding box center [394, 196] width 148 height 29
type textarea "spell CARE correctly with an E"
click at [456, 219] on button "Apply Edits" at bounding box center [447, 220] width 42 height 13
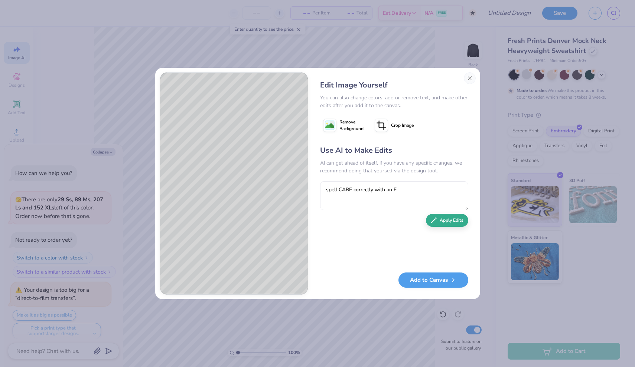
scroll to position [836, 0]
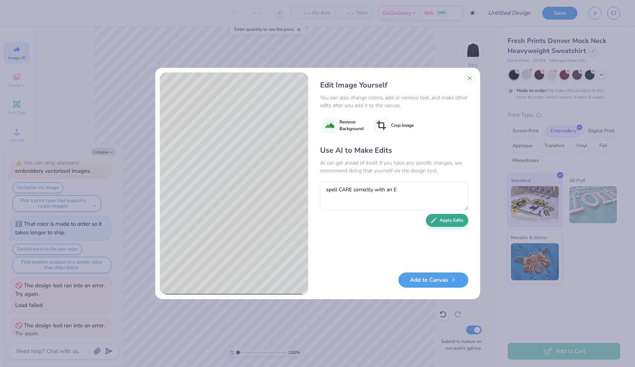
click at [454, 222] on button "Apply Edits" at bounding box center [447, 220] width 42 height 13
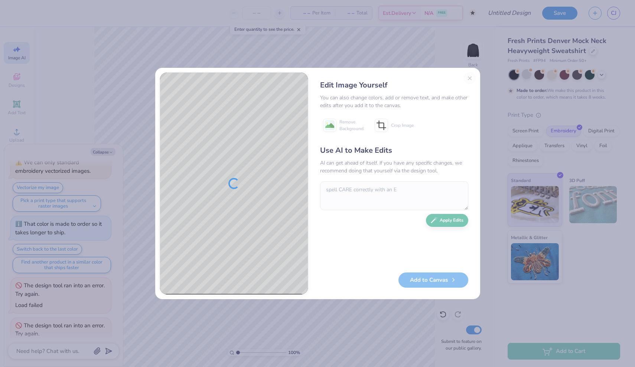
type textarea "x"
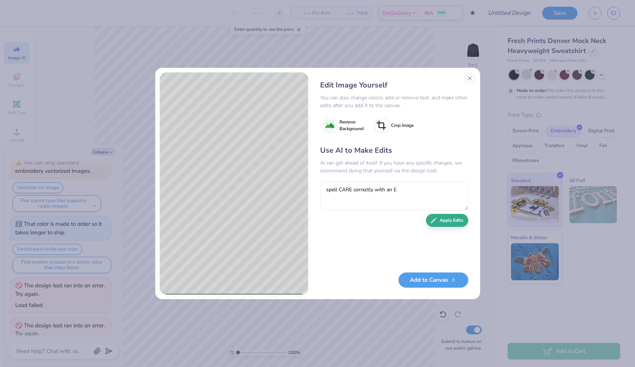
scroll to position [864, 0]
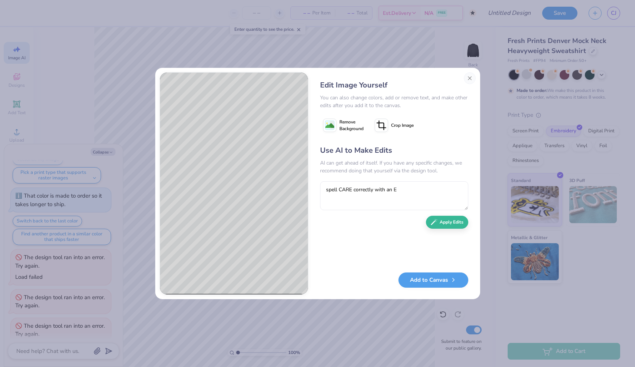
click at [440, 227] on div "Use AI to Make Edits AI can get ahead of itself. If you have any specific chang…" at bounding box center [394, 205] width 148 height 120
click at [449, 203] on textarea "spell CARE correctly with an E" at bounding box center [394, 196] width 148 height 29
type textarea "spell CARE correctly with an E after the first R"
click at [441, 216] on div "Use AI to Make Edits AI can get ahead of itself. If you have any specific chang…" at bounding box center [394, 205] width 148 height 120
click at [441, 222] on button "Apply Edits" at bounding box center [447, 220] width 42 height 13
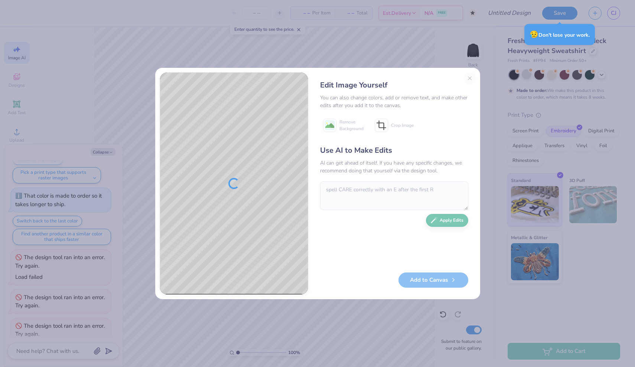
type textarea "x"
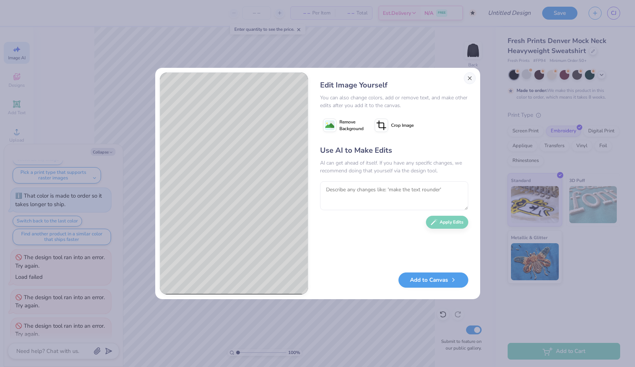
click at [470, 81] on button "Close" at bounding box center [470, 78] width 12 height 12
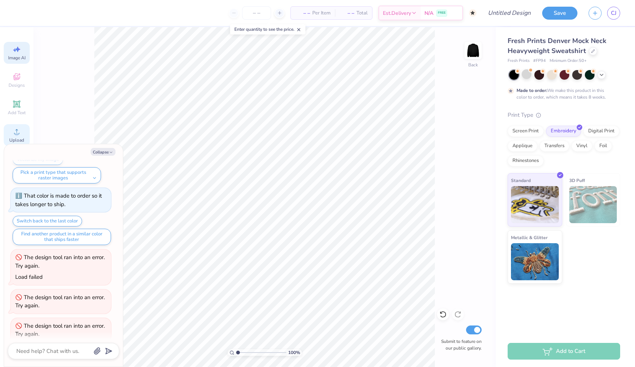
click at [17, 130] on icon at bounding box center [16, 131] width 5 height 5
click at [21, 128] on div "Upload" at bounding box center [17, 135] width 26 height 22
click at [14, 46] on icon at bounding box center [16, 49] width 9 height 9
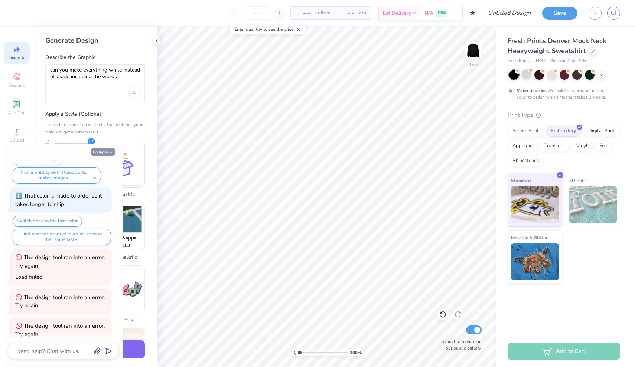
click at [110, 150] on icon "button" at bounding box center [111, 152] width 4 height 4
type textarea "x"
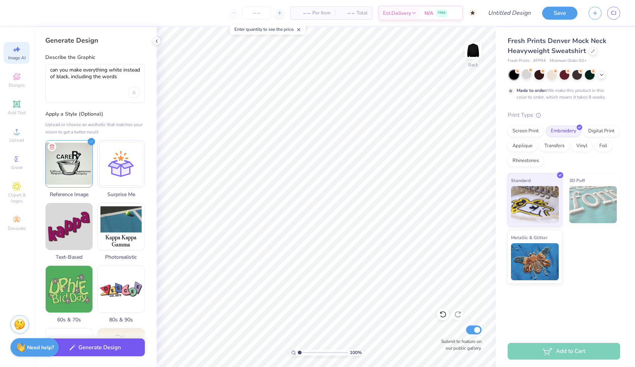
click at [103, 348] on button "Generate Design" at bounding box center [94, 348] width 99 height 18
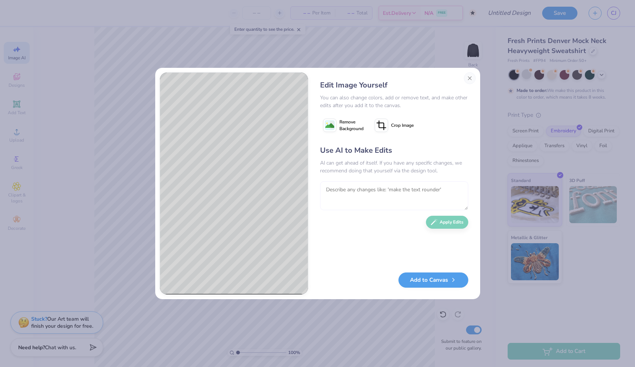
click at [400, 189] on textarea at bounding box center [394, 196] width 148 height 29
type textarea "can you include all the words"
click at [436, 220] on icon "button" at bounding box center [434, 220] width 7 height 7
click at [470, 76] on button "Close" at bounding box center [470, 78] width 12 height 12
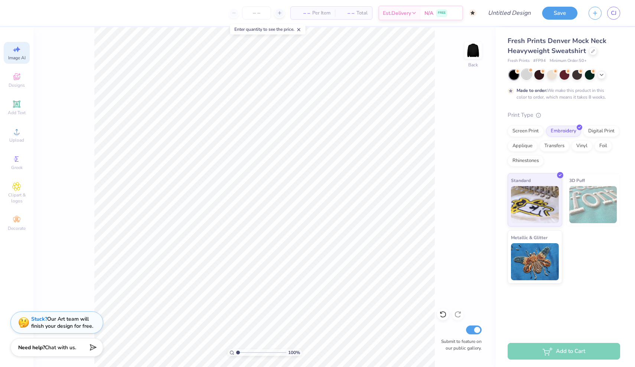
click at [526, 76] on div at bounding box center [527, 74] width 10 height 10
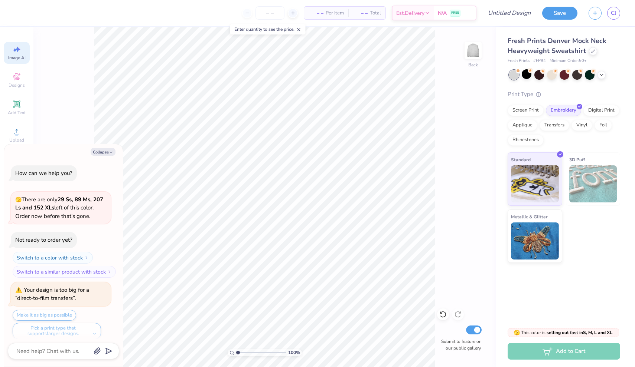
scroll to position [996, 0]
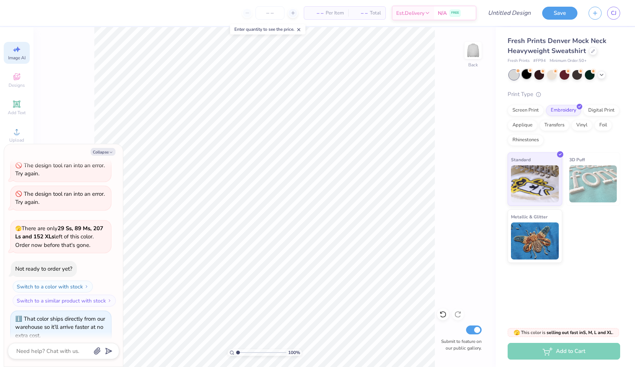
click at [527, 74] on div at bounding box center [527, 74] width 10 height 10
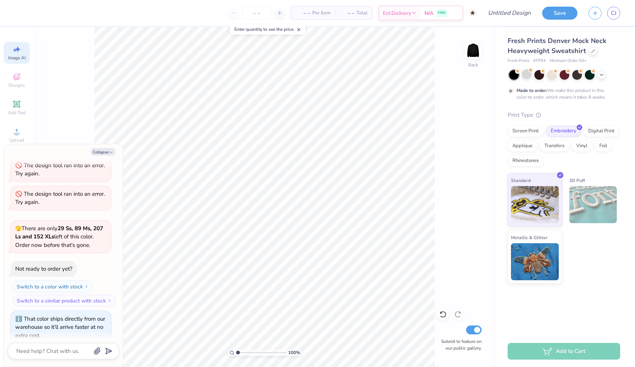
scroll to position [1058, 0]
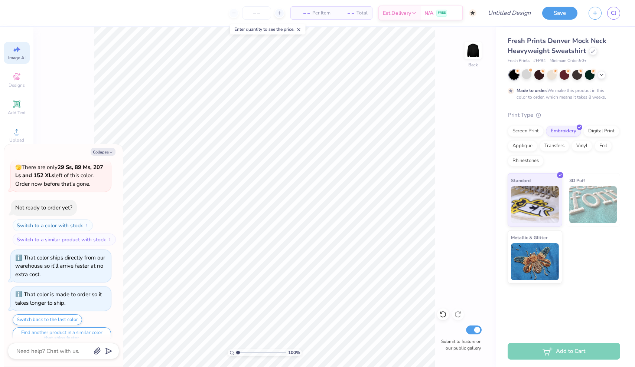
type textarea "x"
